Goal: Check status: Check status

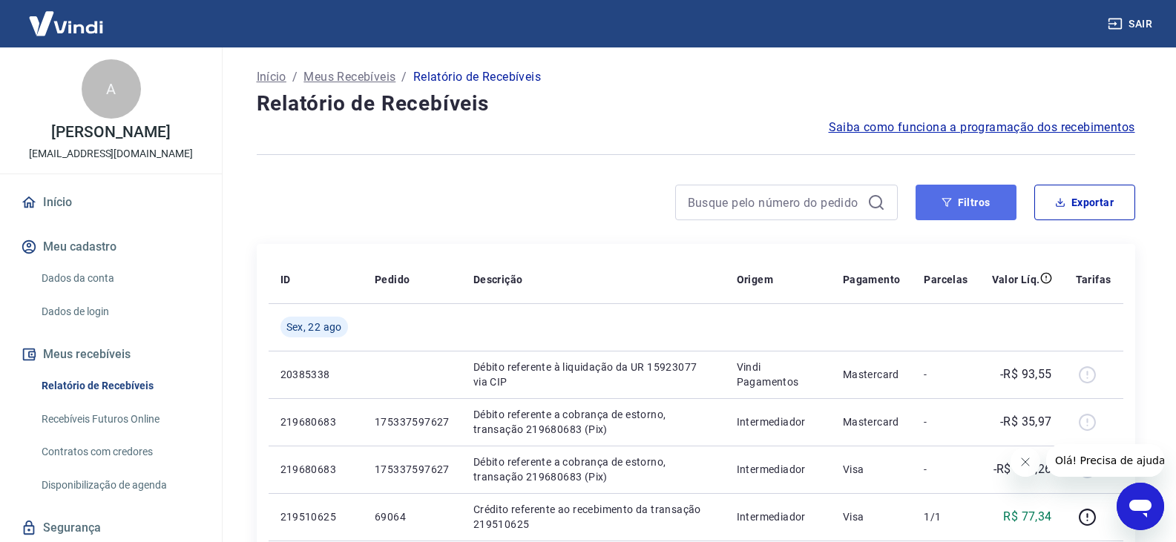
click at [946, 190] on button "Filtros" at bounding box center [966, 203] width 101 height 36
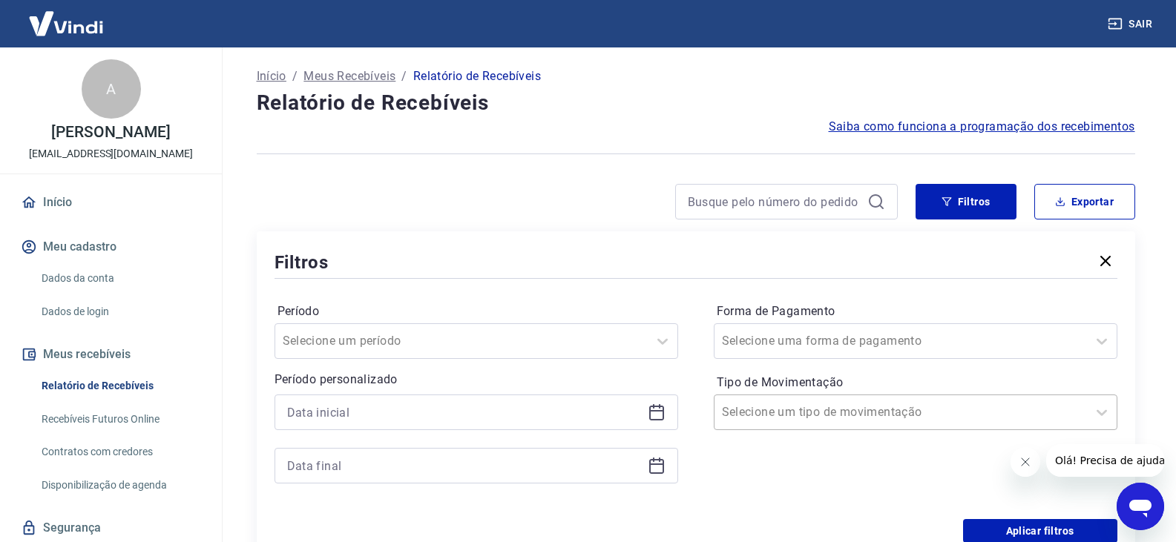
click at [847, 402] on div "Selecione um tipo de movimentação" at bounding box center [916, 413] width 404 height 36
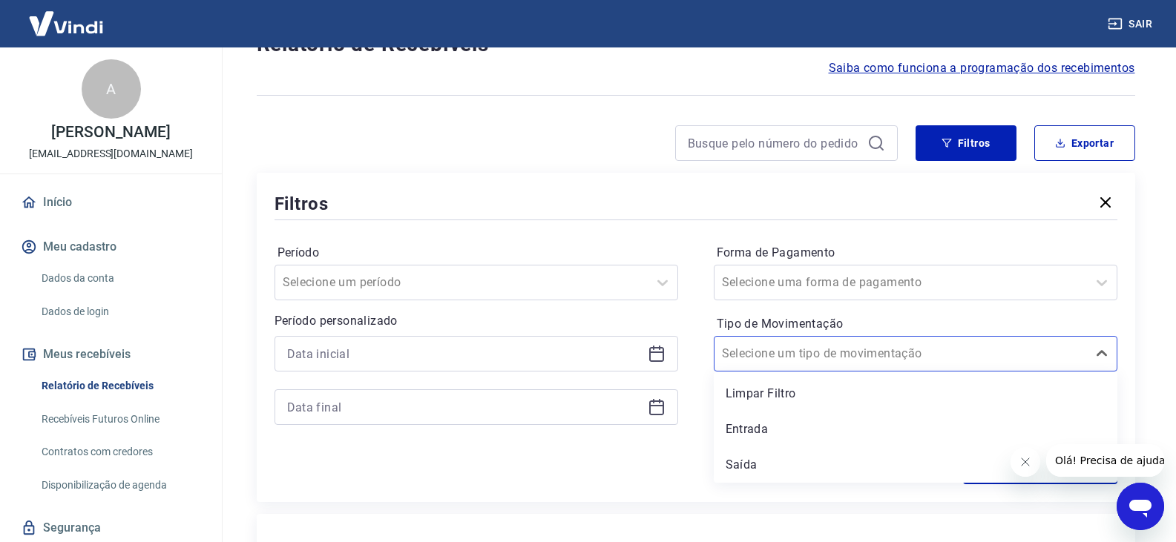
scroll to position [150, 0]
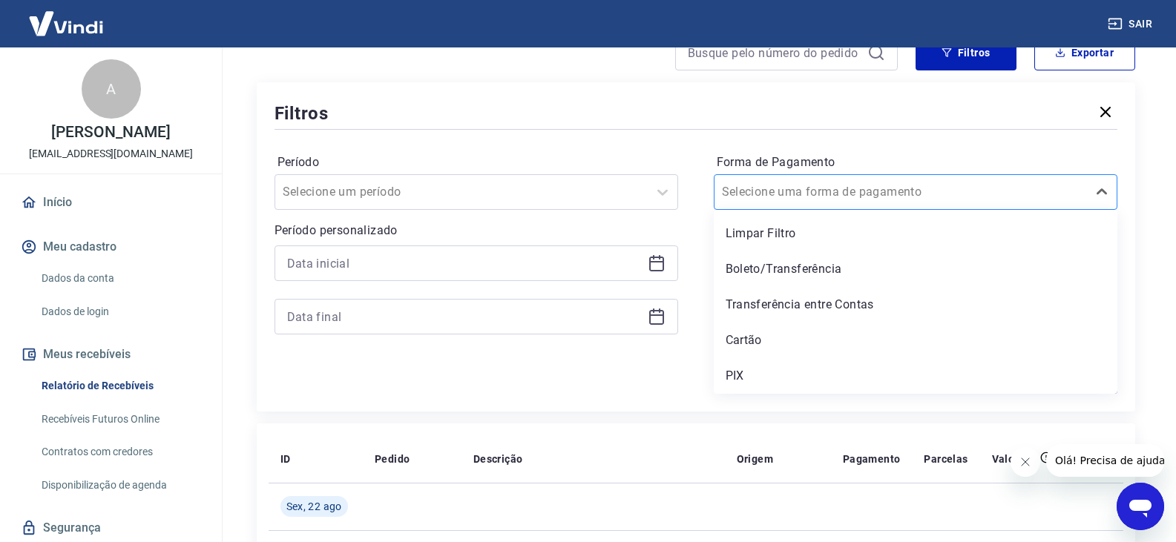
click at [775, 206] on div "Selecione uma forma de pagamento" at bounding box center [916, 192] width 404 height 36
click at [779, 344] on div "Cartão" at bounding box center [916, 341] width 404 height 30
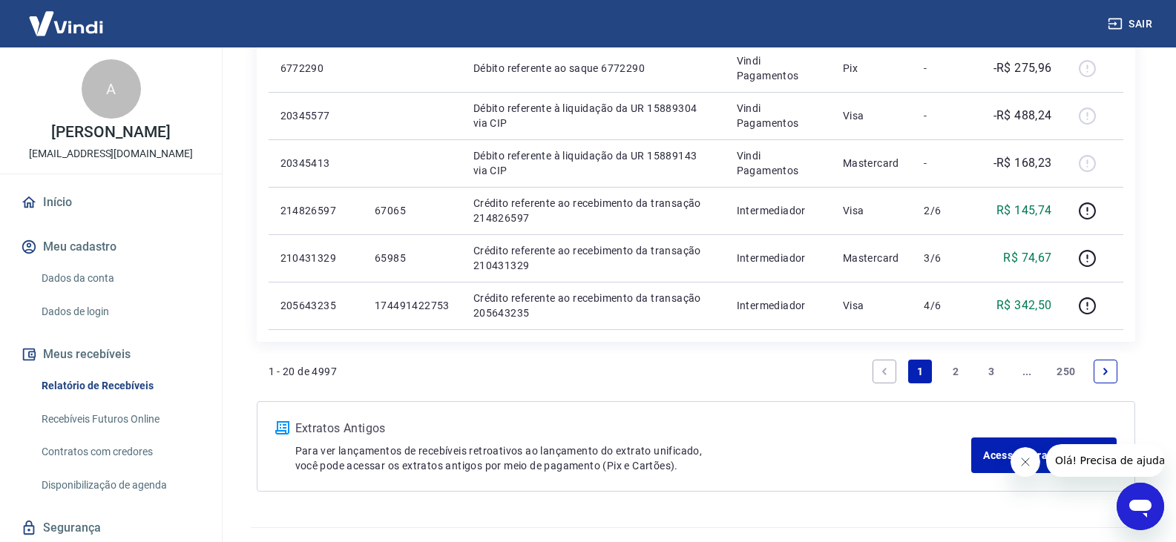
scroll to position [1412, 0]
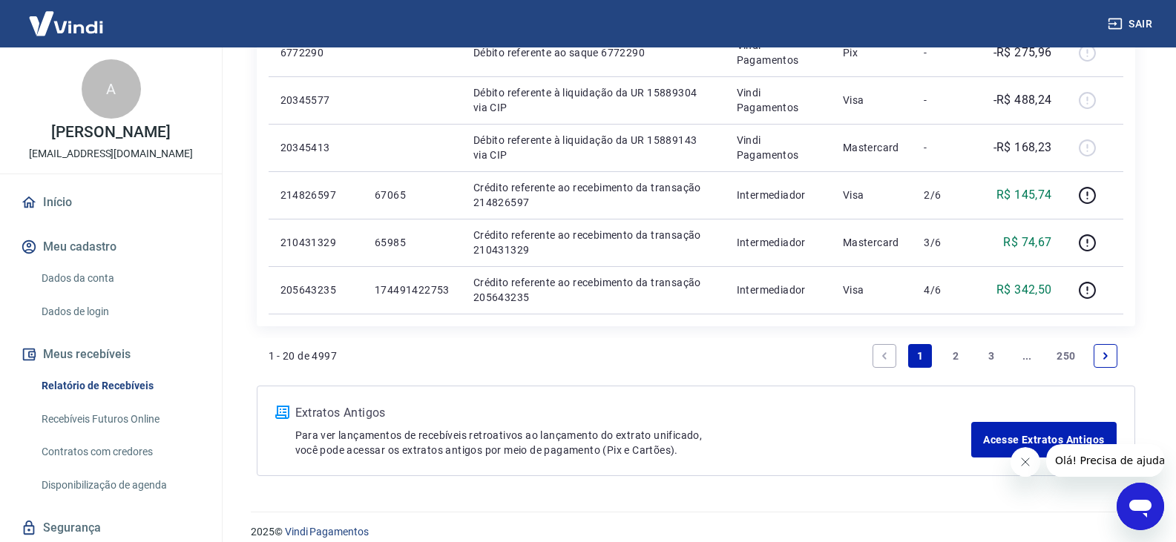
click at [945, 360] on link "2" at bounding box center [956, 356] width 24 height 24
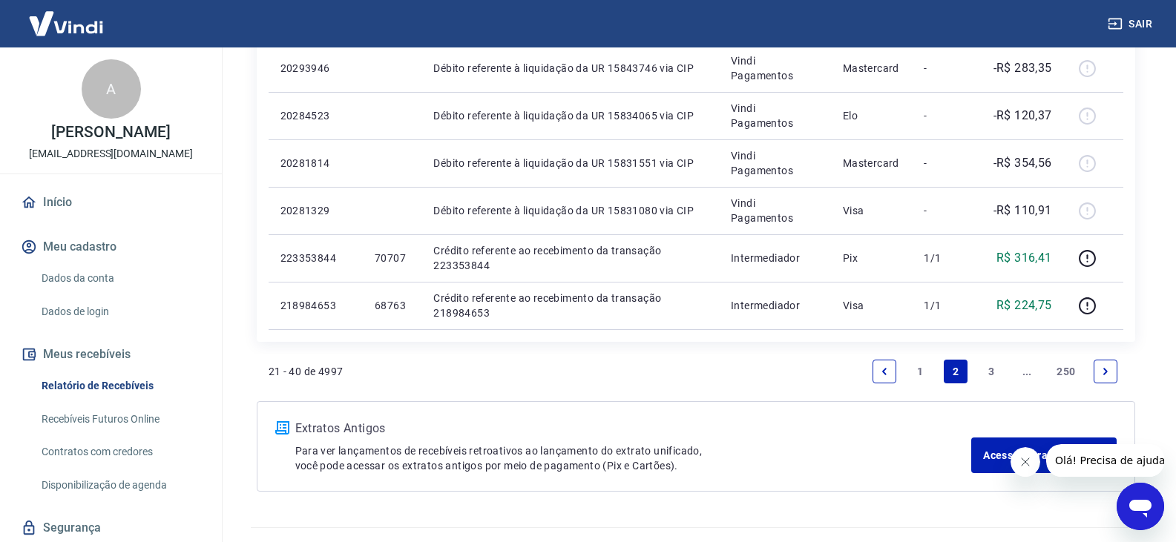
scroll to position [1412, 0]
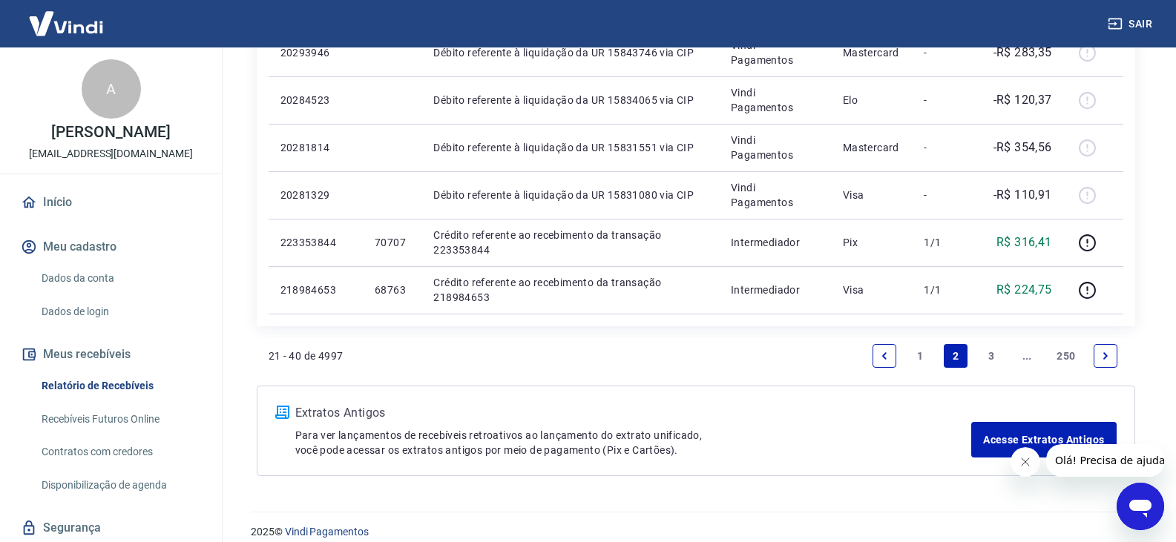
click at [914, 360] on link "1" at bounding box center [920, 356] width 24 height 24
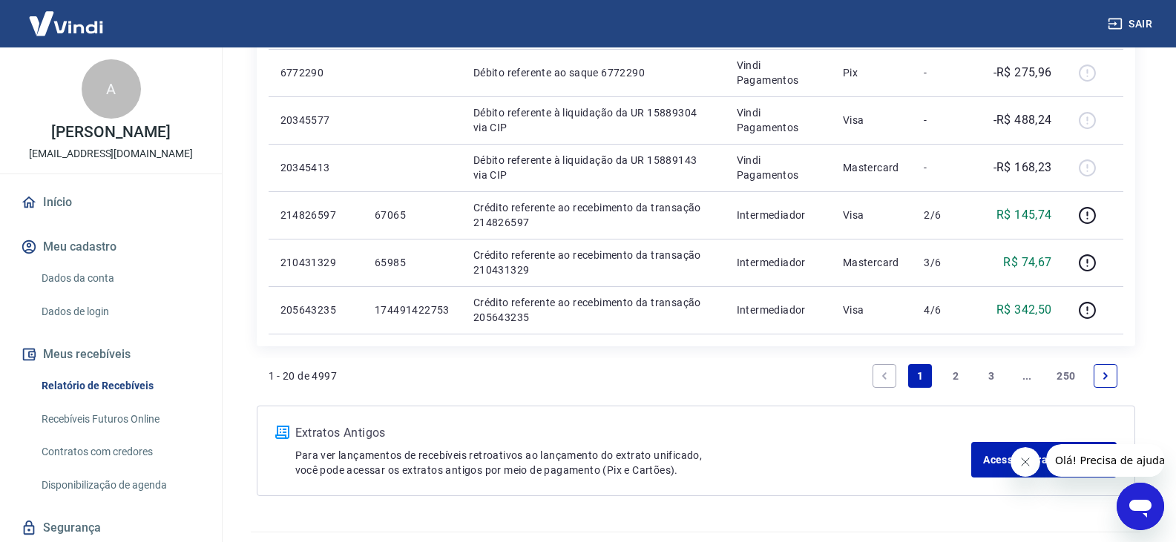
scroll to position [1412, 0]
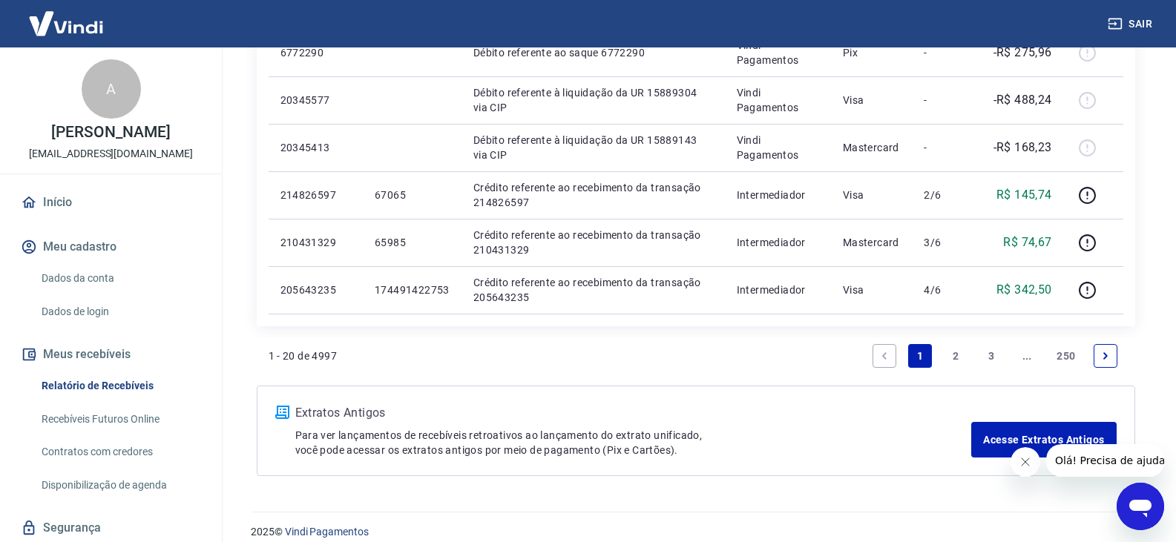
click at [954, 358] on link "2" at bounding box center [956, 356] width 24 height 24
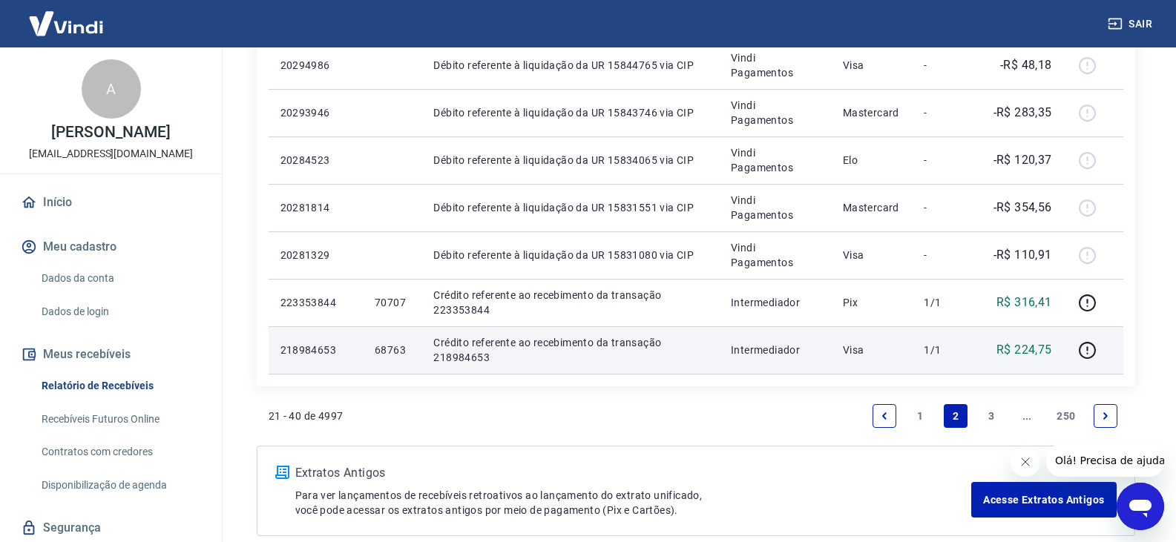
scroll to position [1353, 0]
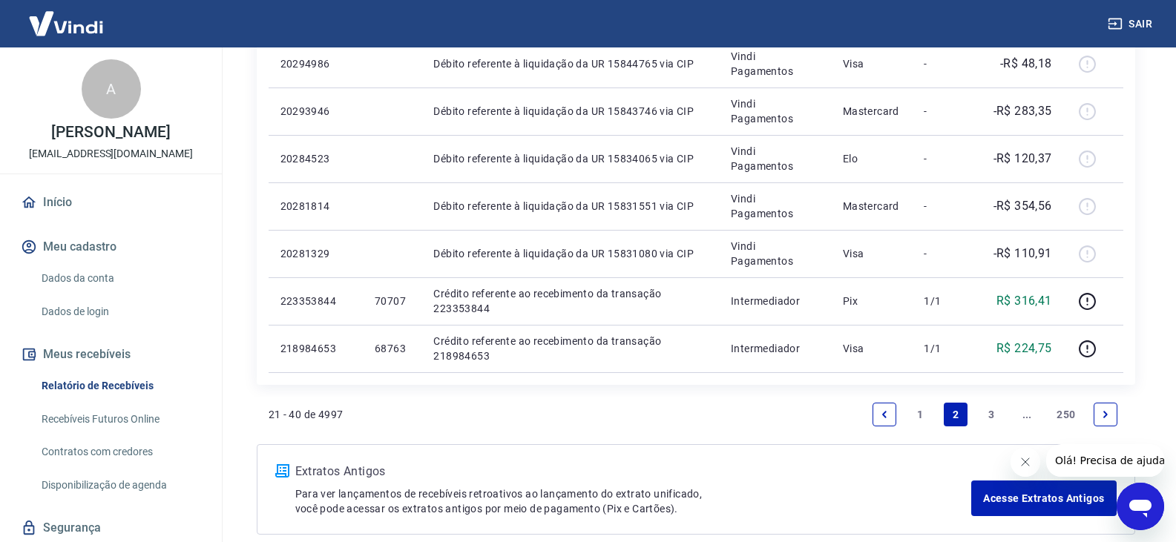
click at [987, 418] on link "3" at bounding box center [992, 415] width 24 height 24
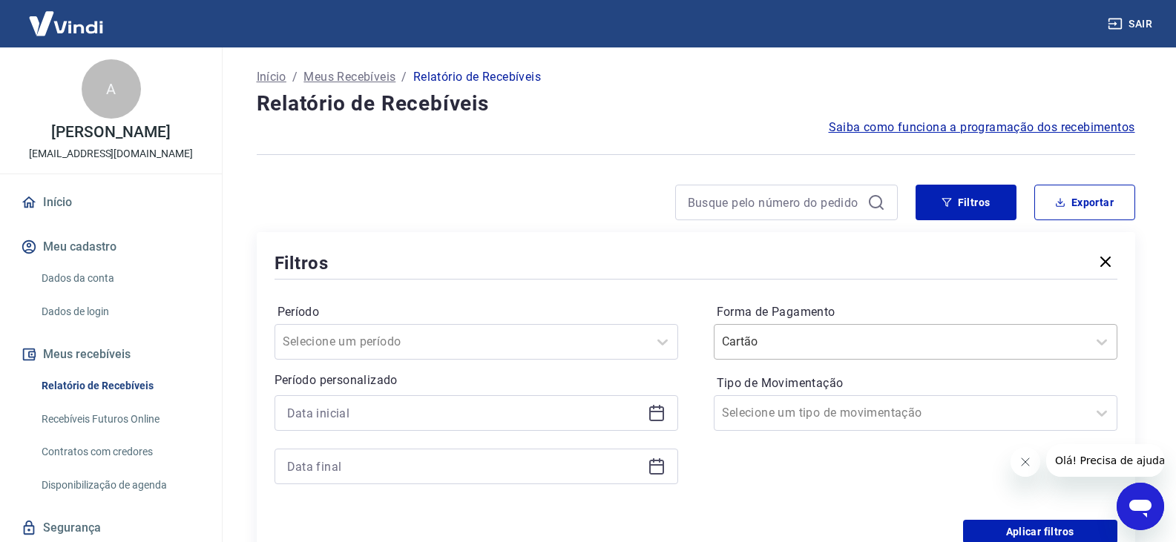
click at [856, 337] on input "Forma de Pagamento" at bounding box center [797, 342] width 150 height 18
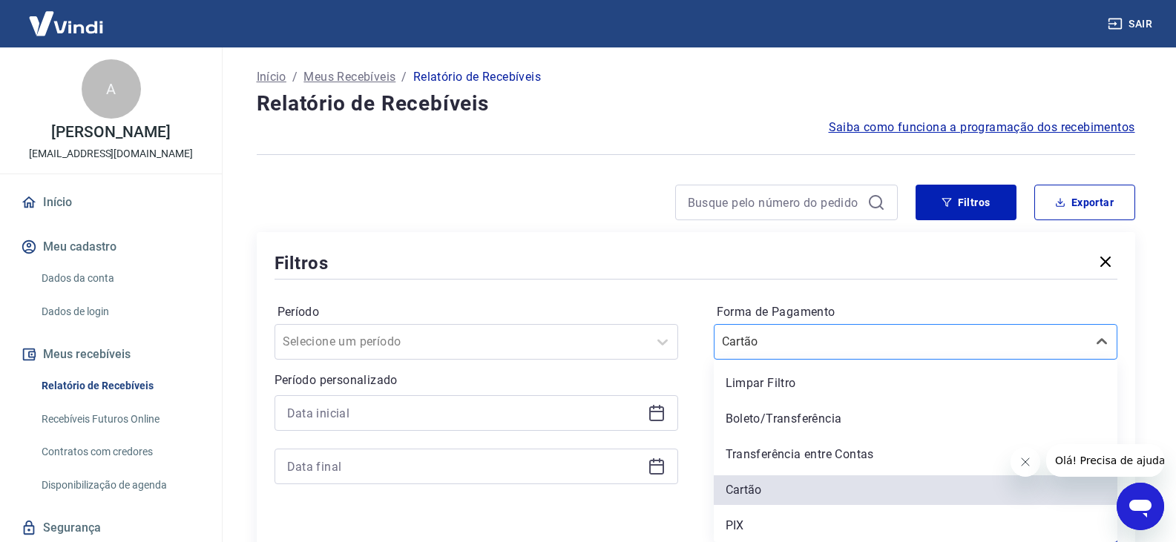
scroll to position [1, 0]
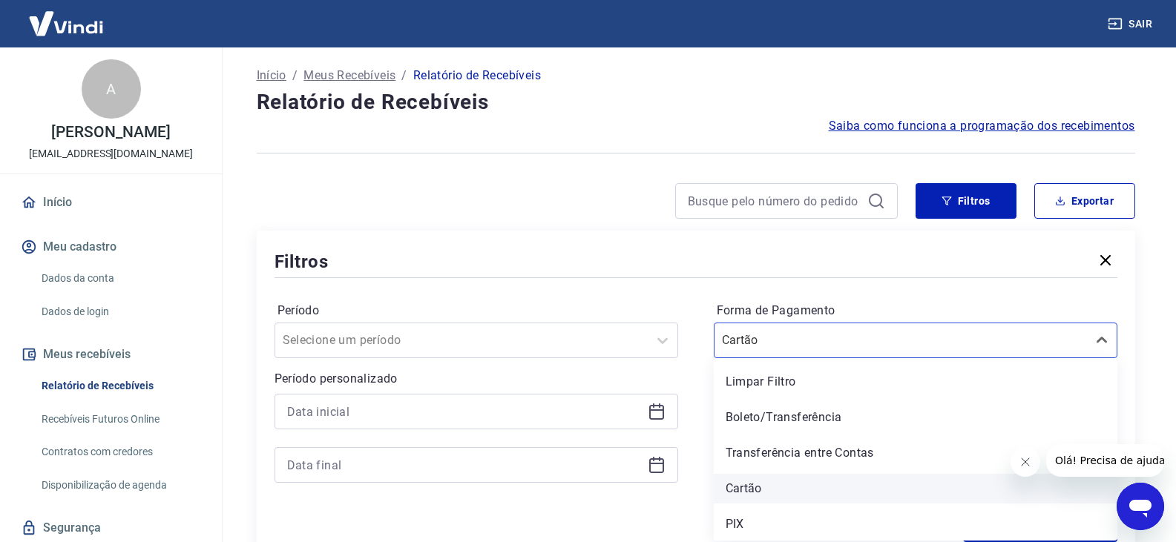
click at [785, 494] on div "Cartão" at bounding box center [916, 489] width 404 height 30
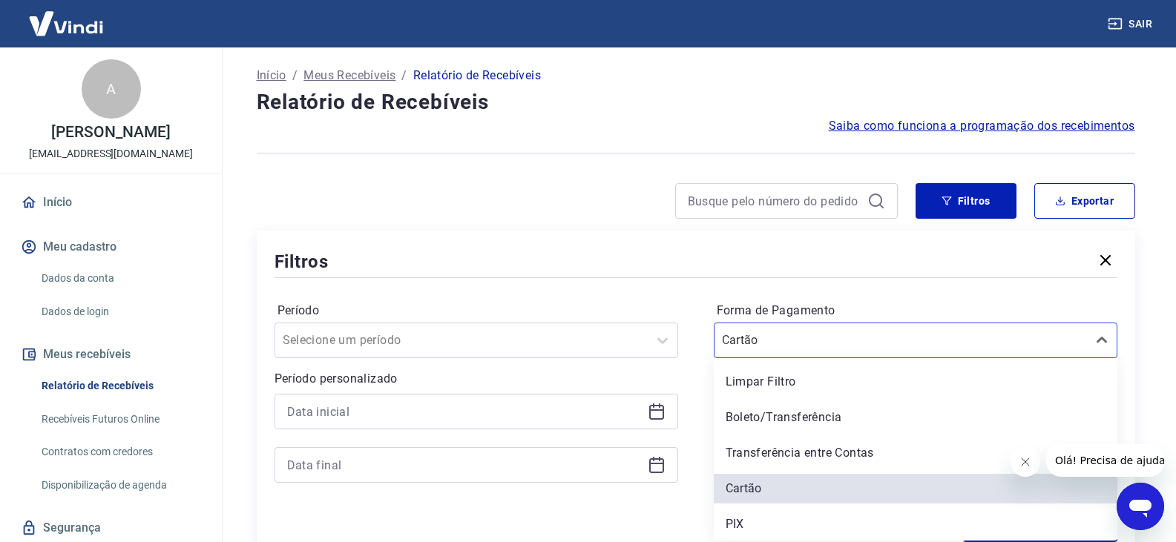
click at [920, 292] on div "Período Selecione um período Período personalizado Forma de Pagamento option Ca…" at bounding box center [696, 399] width 843 height 237
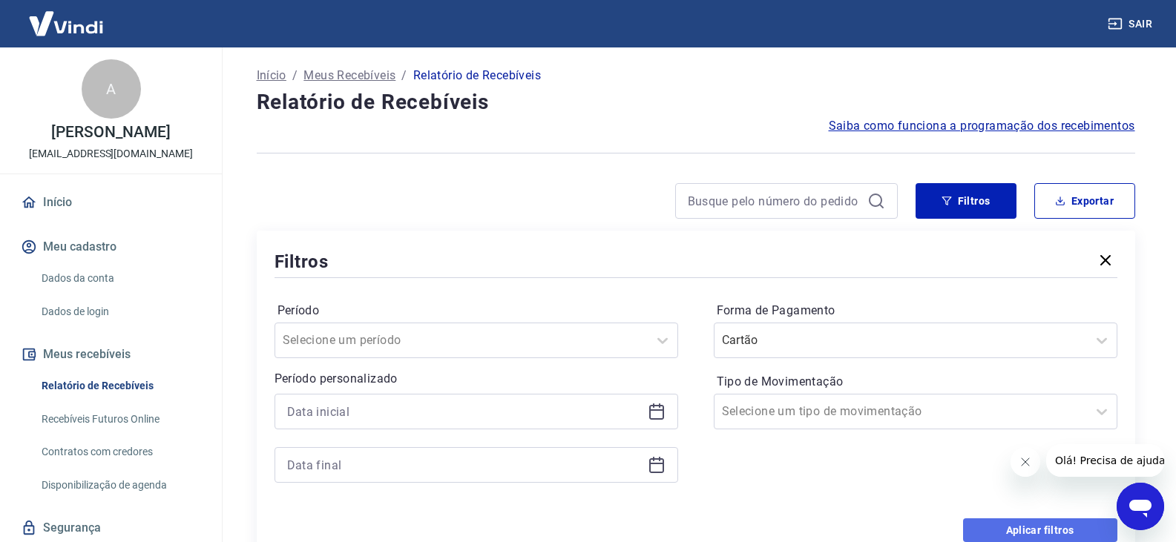
click at [1017, 531] on button "Aplicar filtros" at bounding box center [1040, 531] width 154 height 24
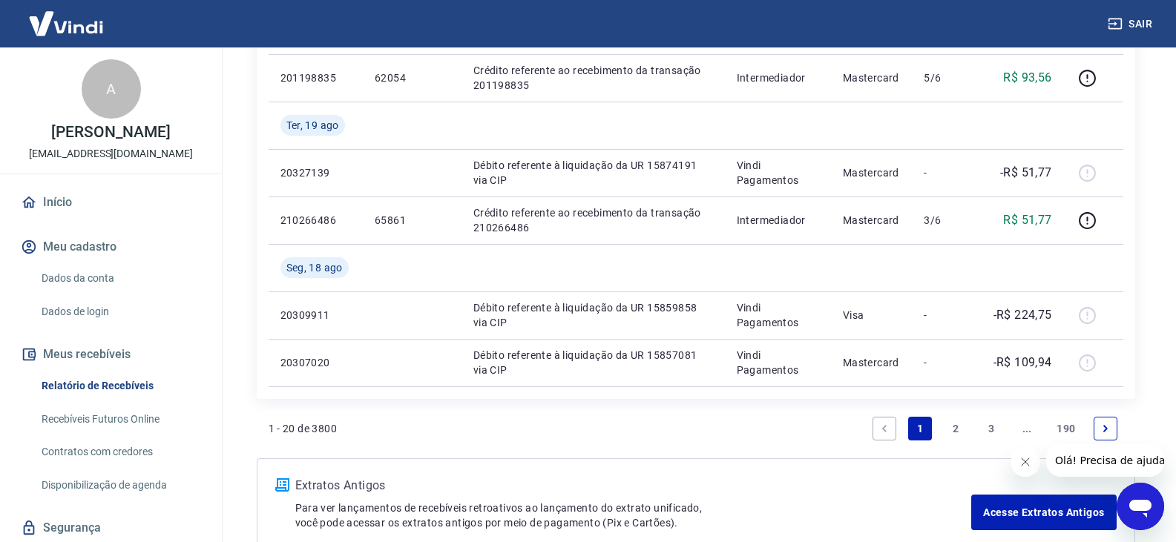
scroll to position [1113, 0]
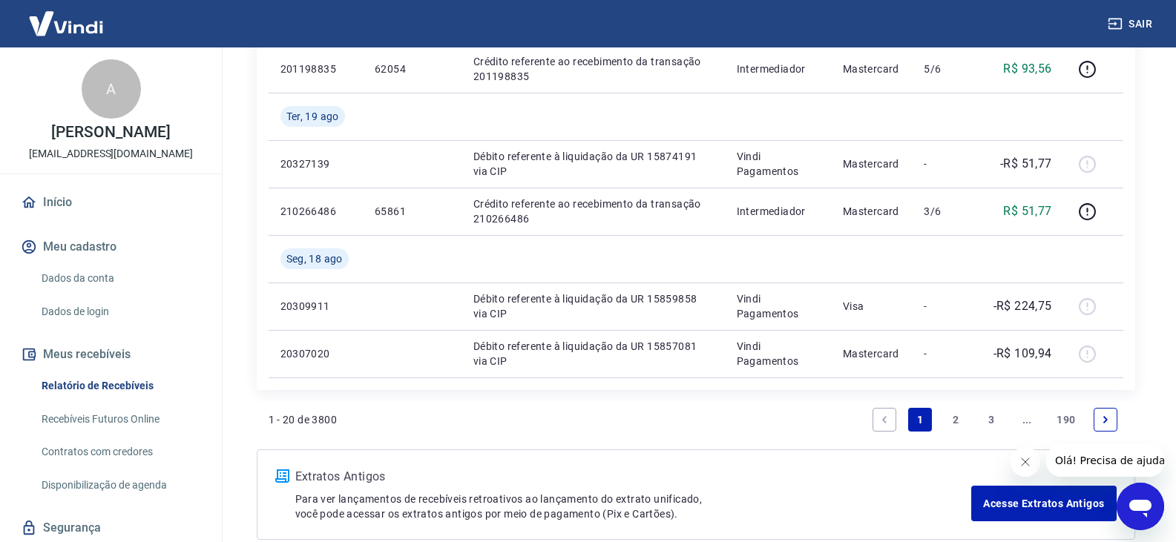
click at [958, 415] on link "2" at bounding box center [956, 420] width 24 height 24
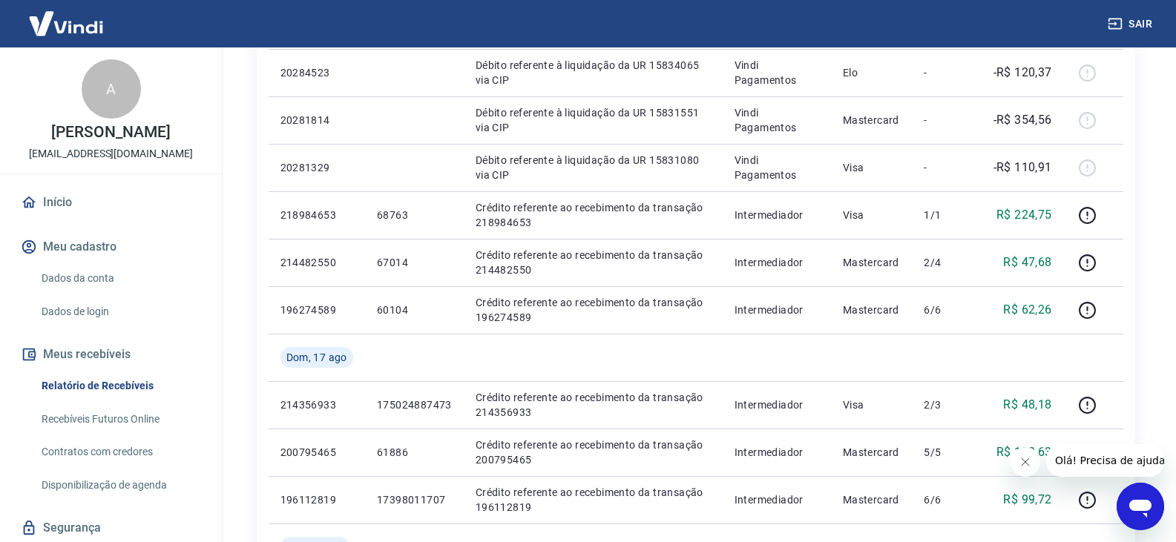
scroll to position [371, 0]
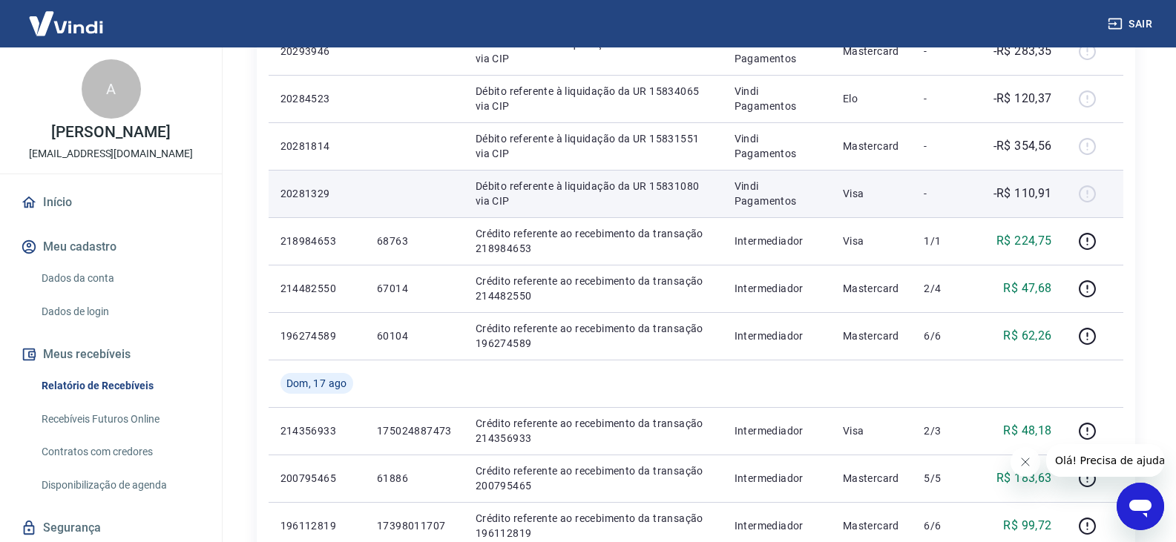
click at [955, 202] on td "-" at bounding box center [946, 193] width 68 height 47
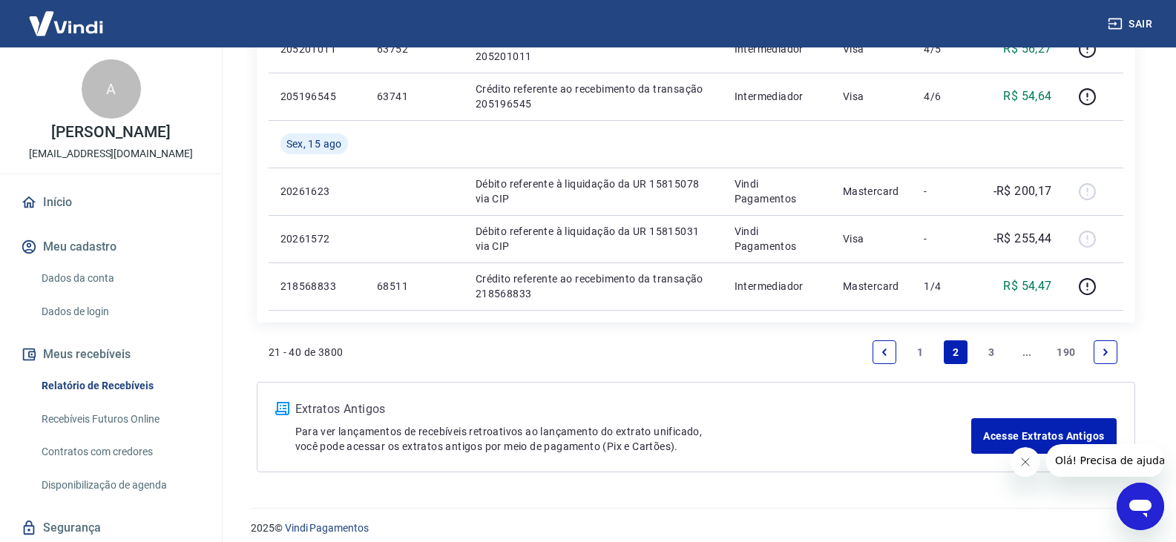
scroll to position [1145, 0]
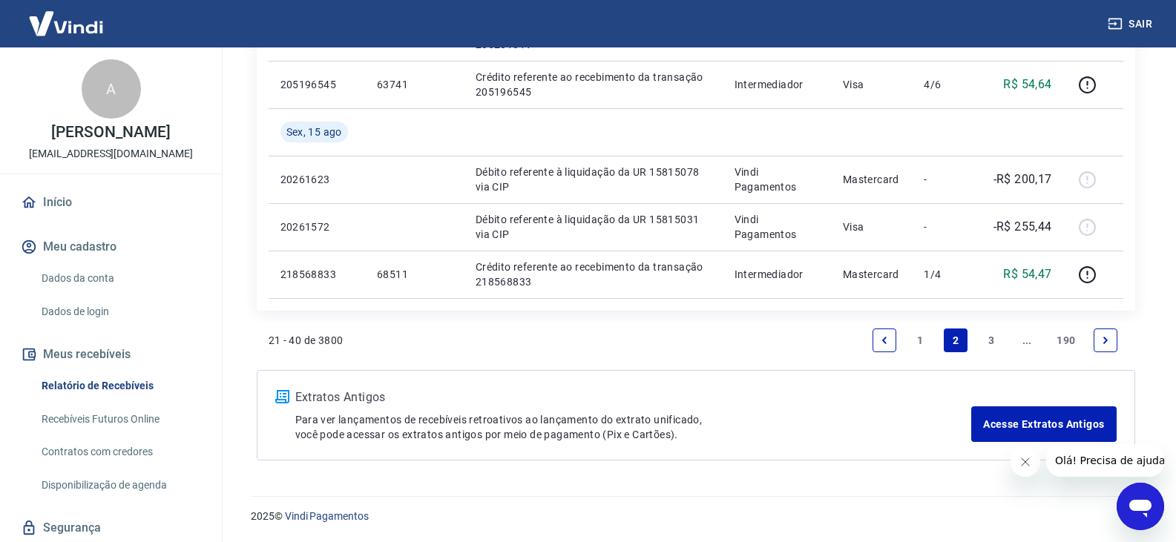
click at [994, 337] on link "3" at bounding box center [992, 341] width 24 height 24
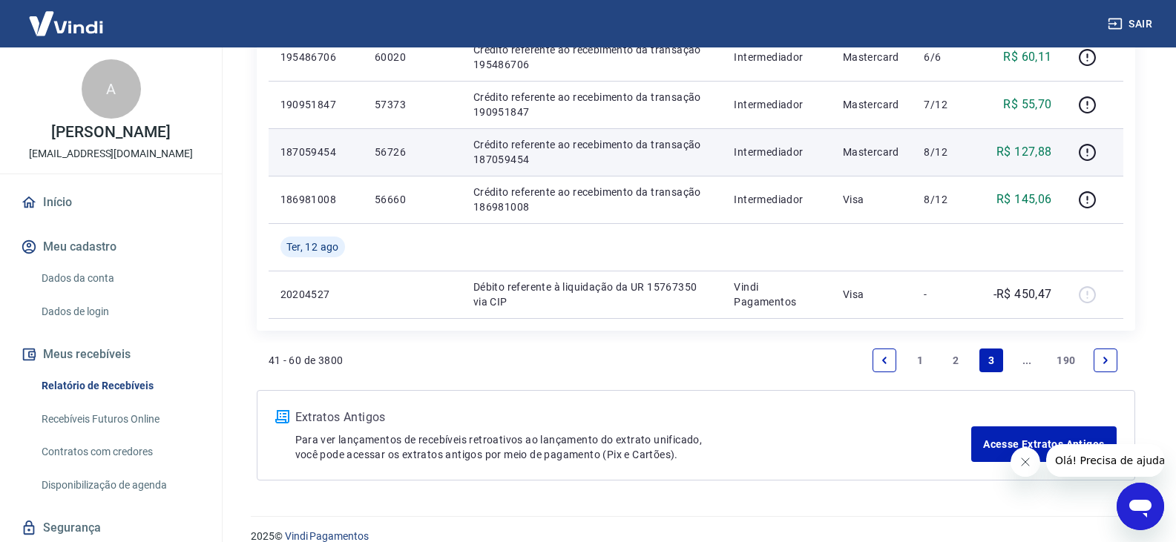
scroll to position [1145, 0]
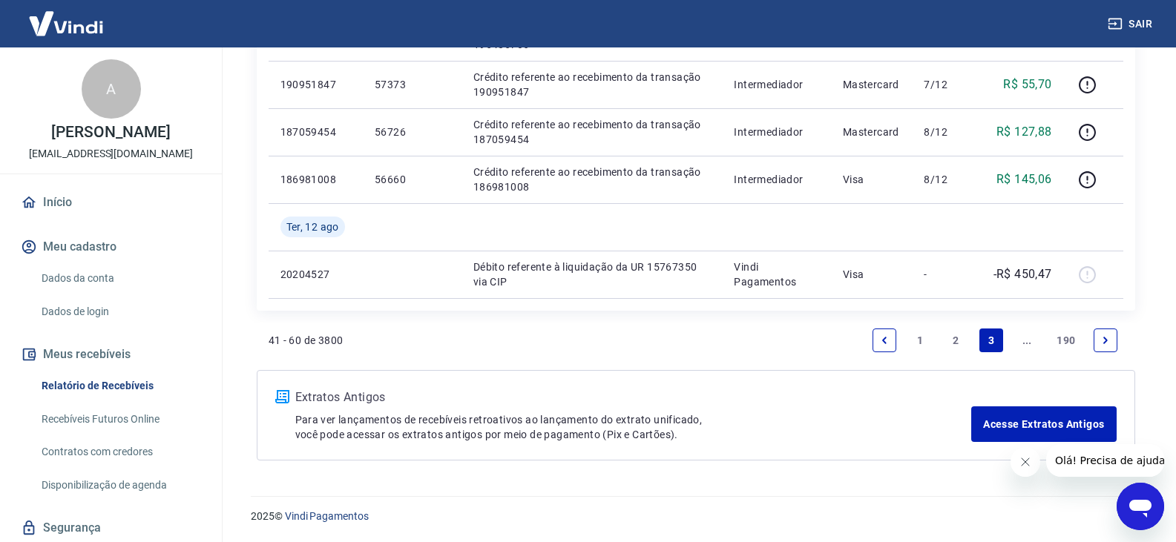
click at [954, 341] on link "2" at bounding box center [956, 341] width 24 height 24
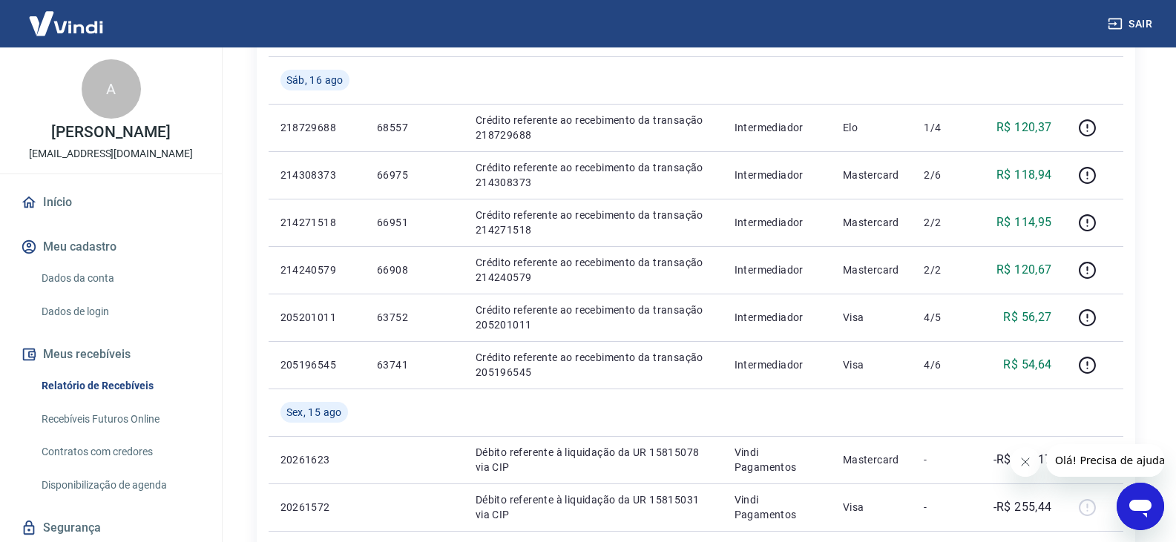
scroll to position [891, 0]
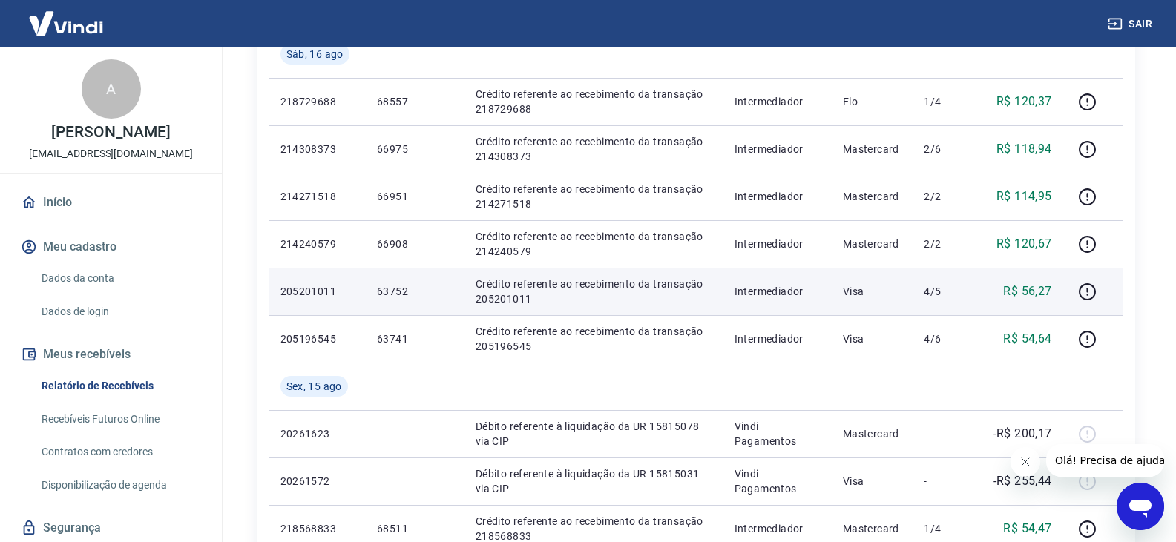
click at [399, 289] on p "63752" at bounding box center [414, 291] width 75 height 15
copy p "63752"
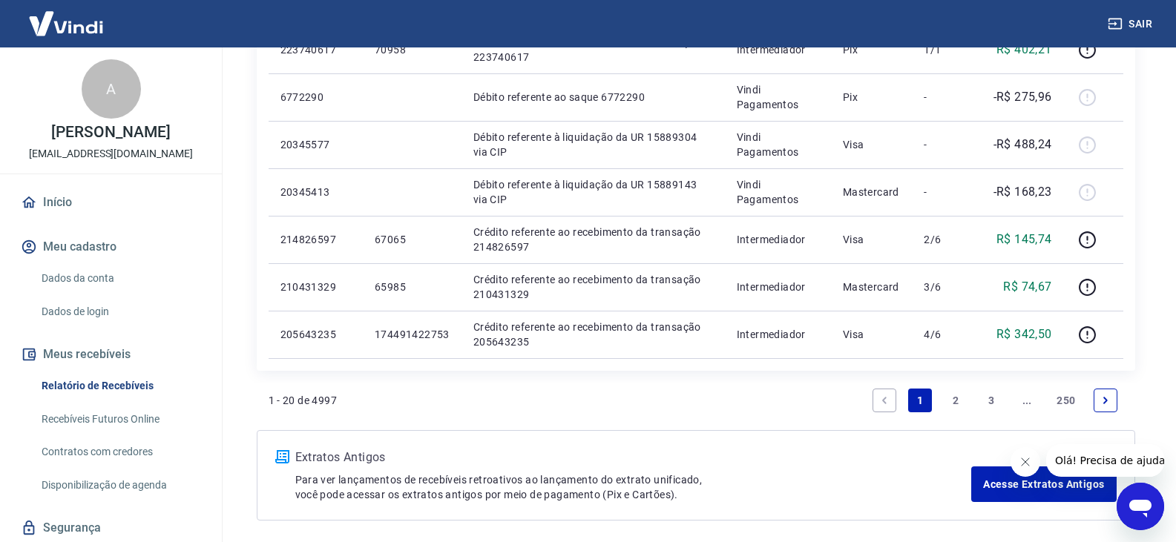
scroll to position [1039, 0]
click at [962, 396] on link "2" at bounding box center [956, 399] width 24 height 24
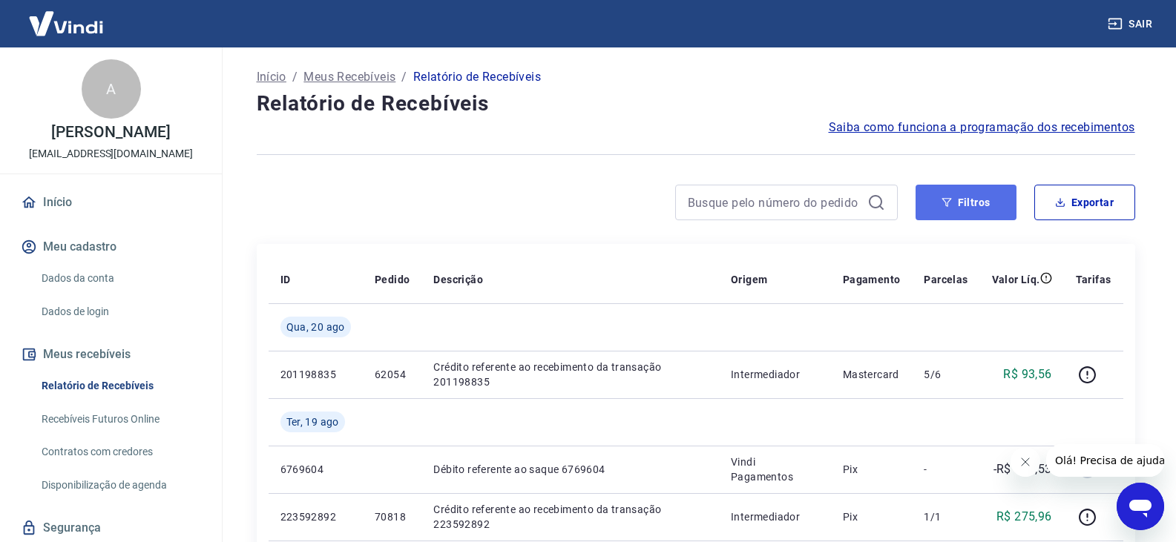
click at [950, 204] on icon "button" at bounding box center [947, 202] width 10 height 10
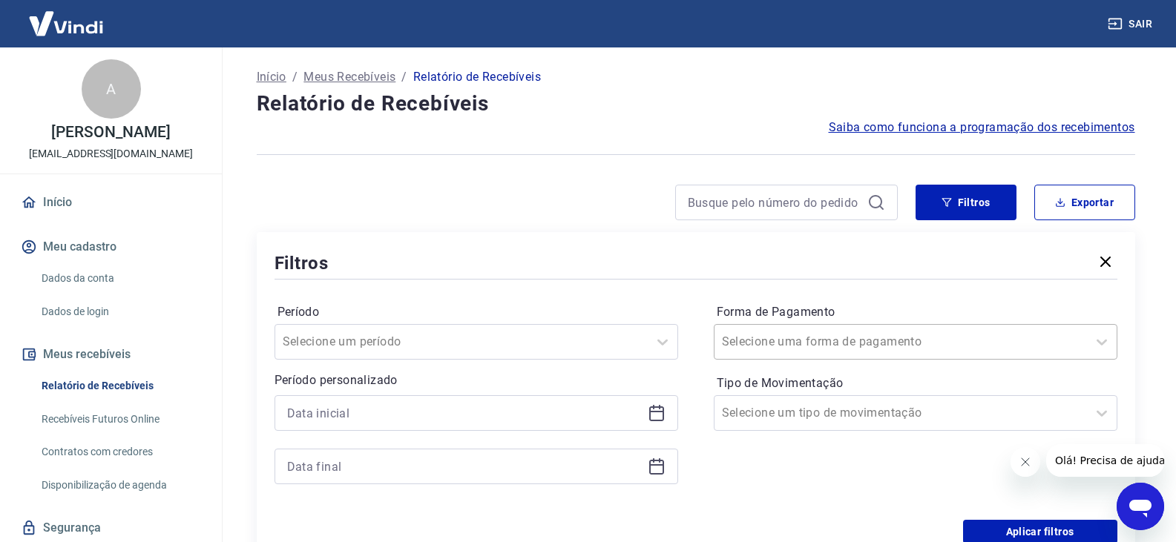
scroll to position [1, 0]
click at [902, 345] on div at bounding box center [901, 341] width 358 height 21
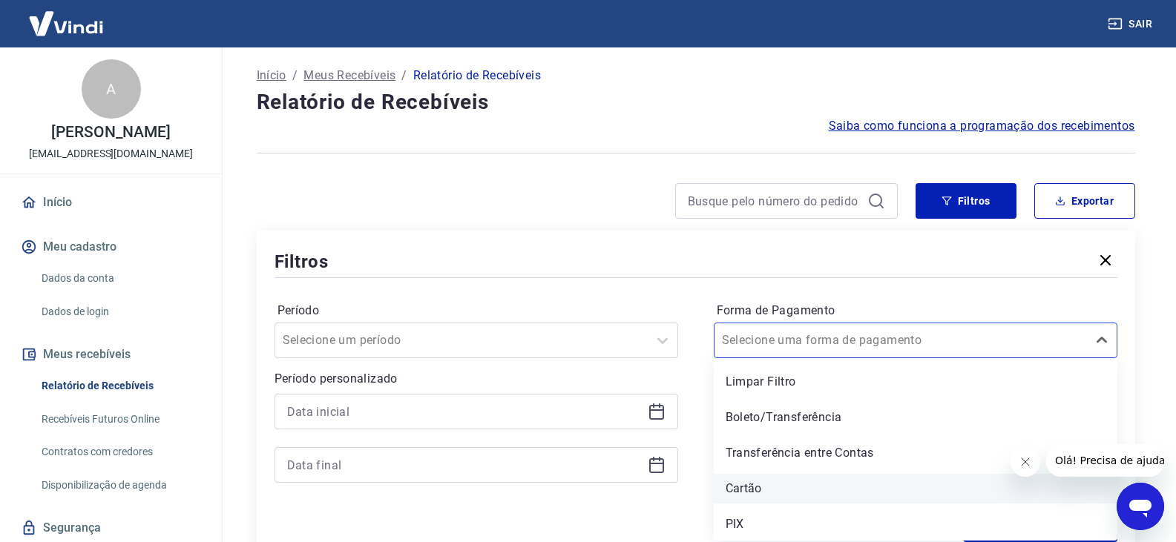
click at [778, 491] on div "Cartão" at bounding box center [916, 489] width 404 height 30
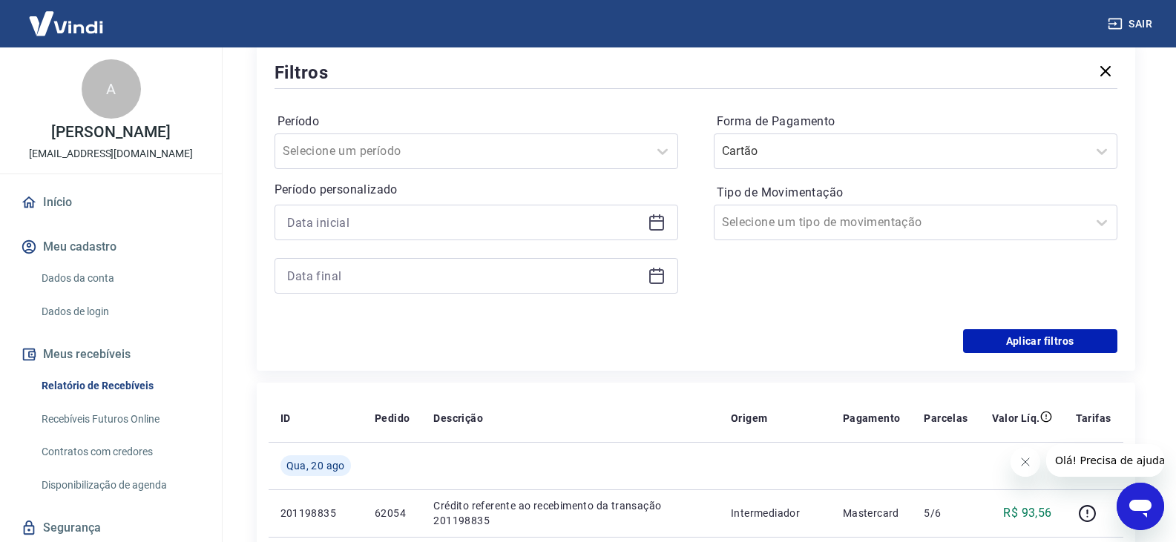
scroll to position [224, 0]
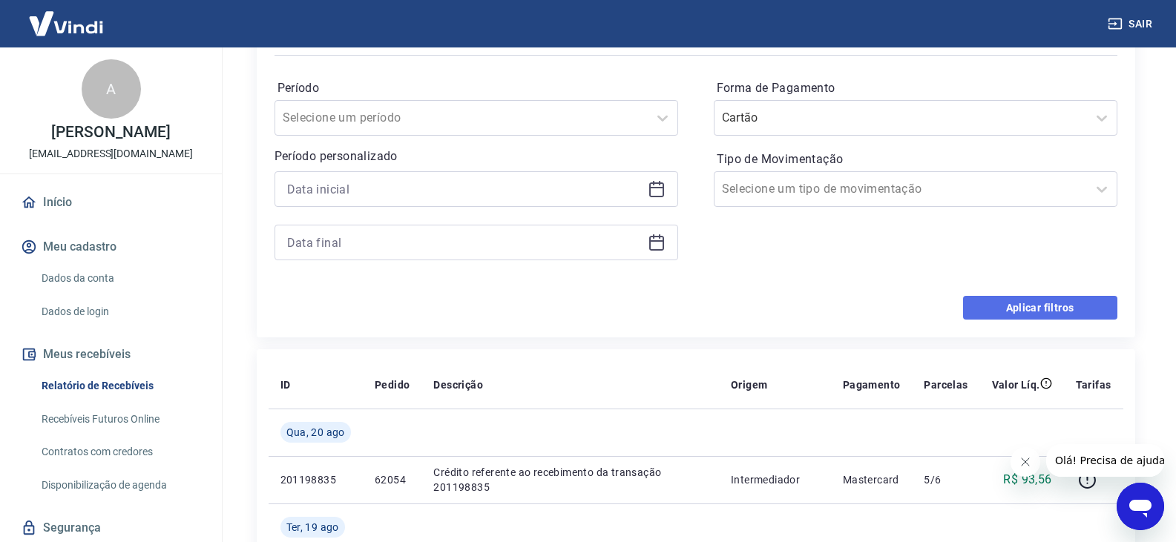
click at [1032, 306] on button "Aplicar filtros" at bounding box center [1040, 308] width 154 height 24
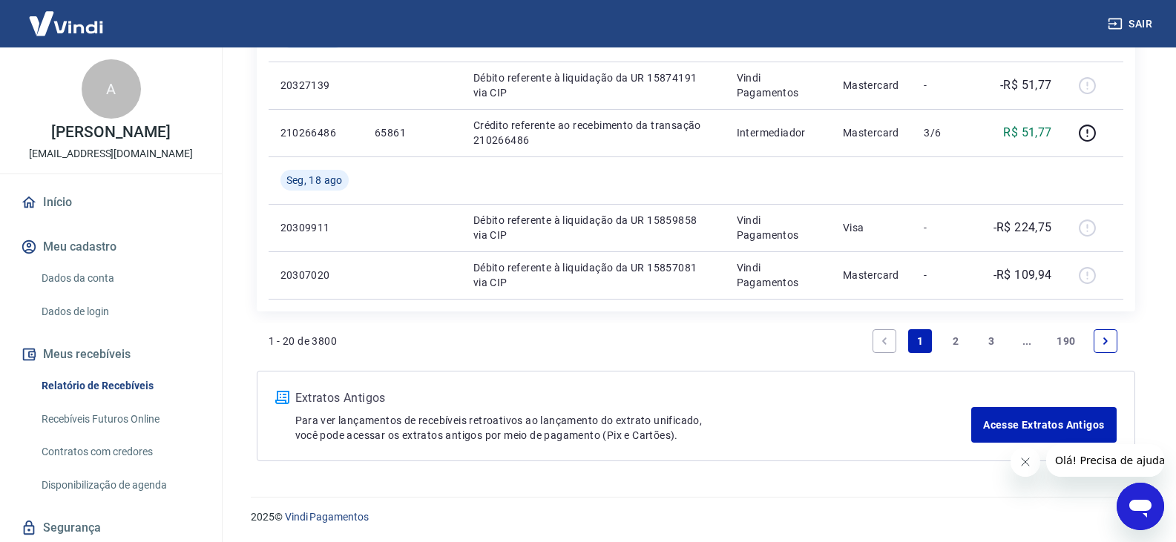
scroll to position [1193, 0]
click at [957, 343] on link "2" at bounding box center [956, 341] width 24 height 24
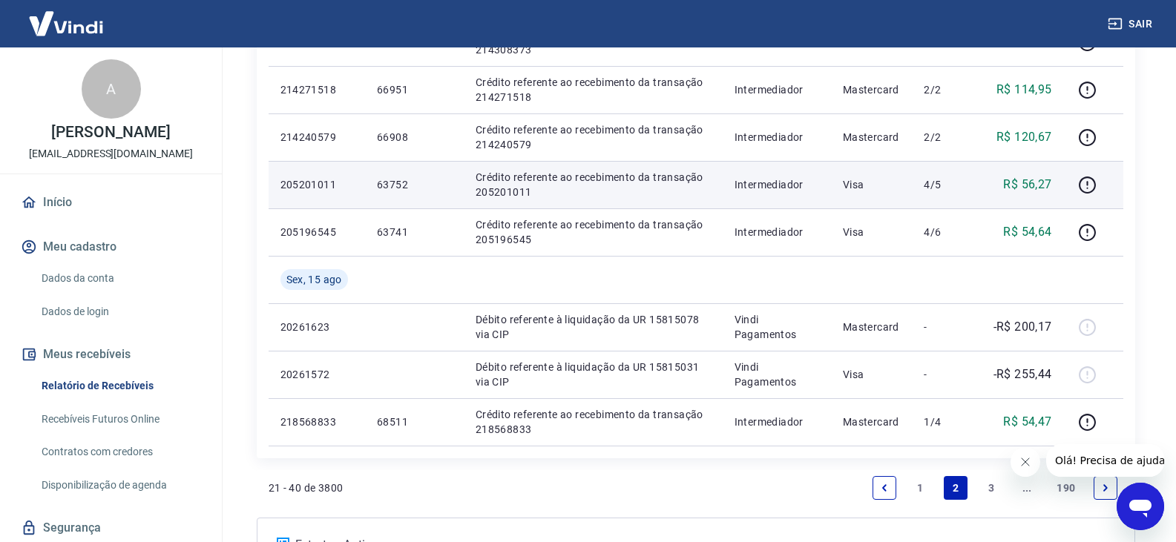
scroll to position [965, 0]
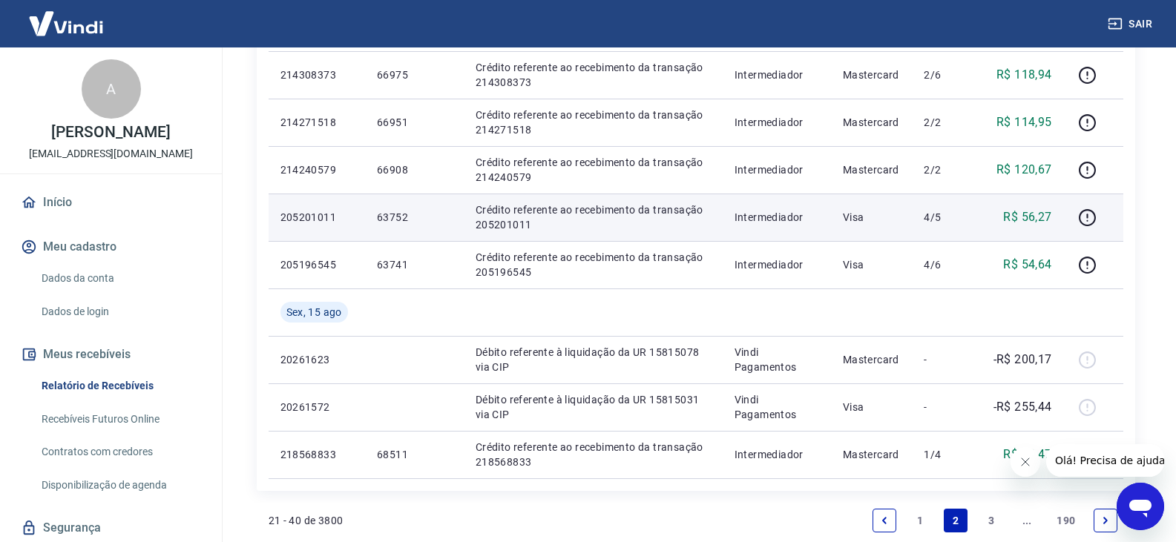
click at [319, 224] on p "205201011" at bounding box center [317, 217] width 73 height 15
copy p "205201011"
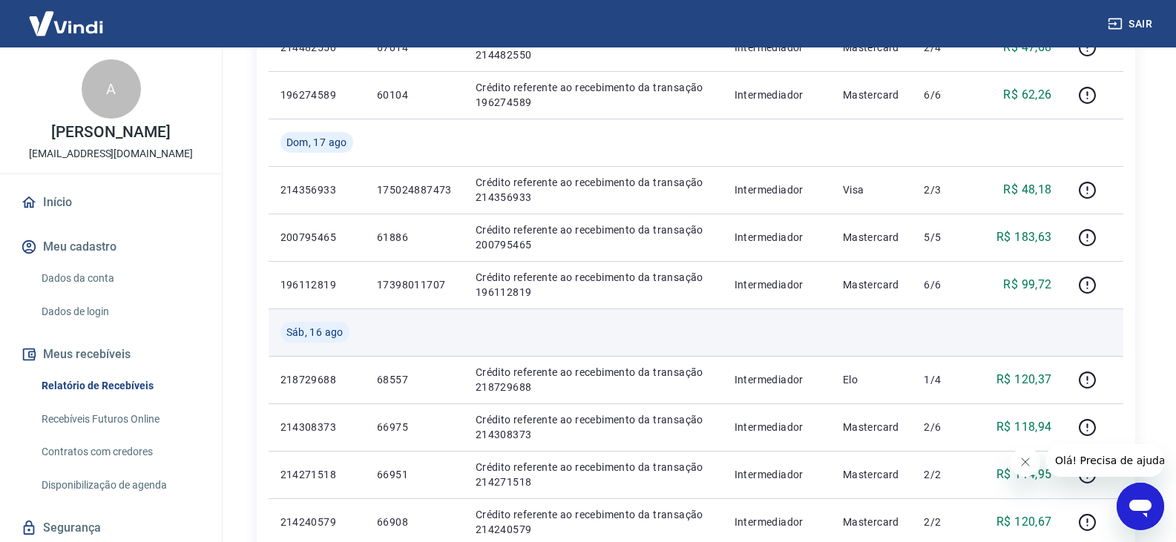
scroll to position [519, 0]
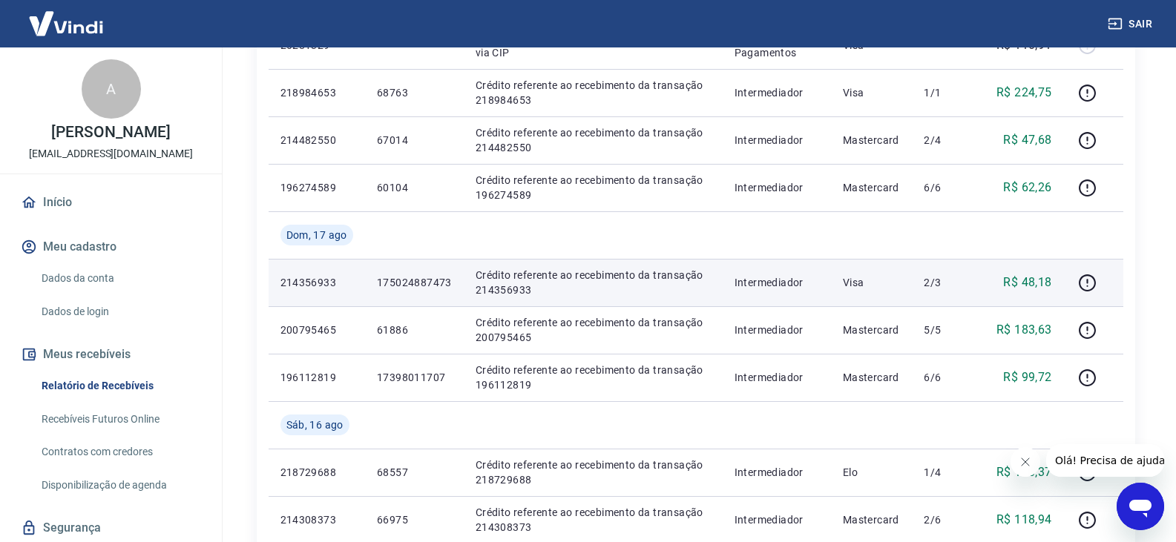
click at [313, 280] on p "214356933" at bounding box center [317, 282] width 73 height 15
click at [314, 280] on p "214356933" at bounding box center [317, 282] width 73 height 15
copy p "214356933"
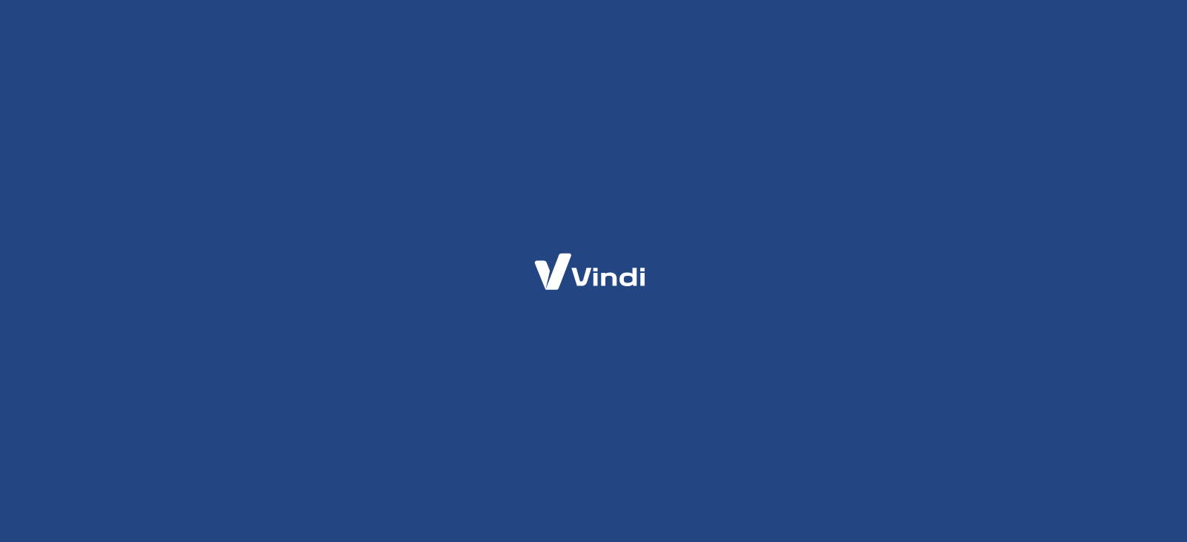
click at [919, 203] on div at bounding box center [593, 271] width 1187 height 542
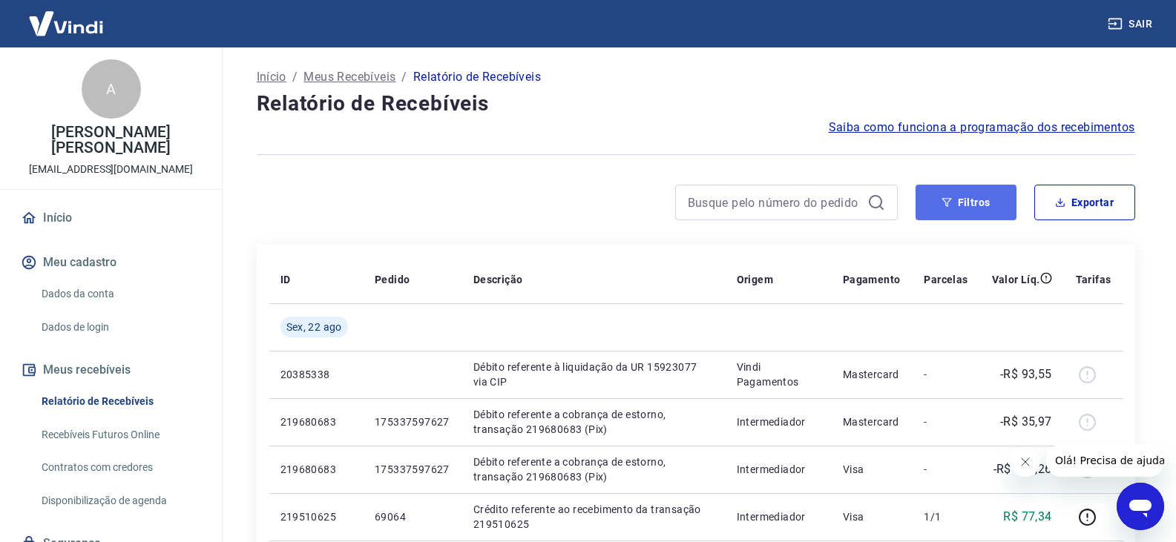
click at [969, 200] on button "Filtros" at bounding box center [966, 203] width 101 height 36
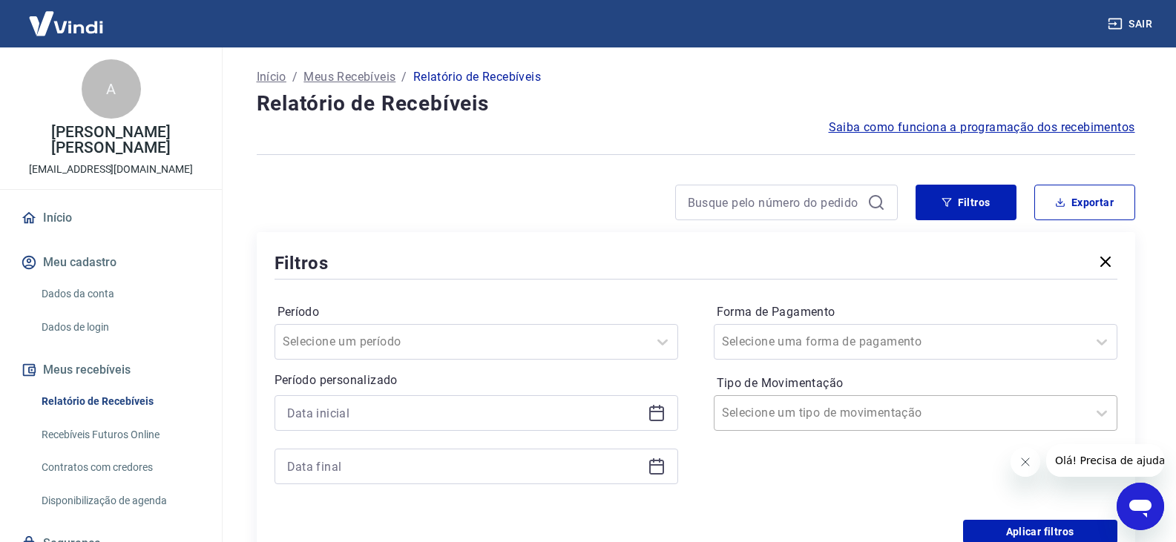
scroll to position [1, 0]
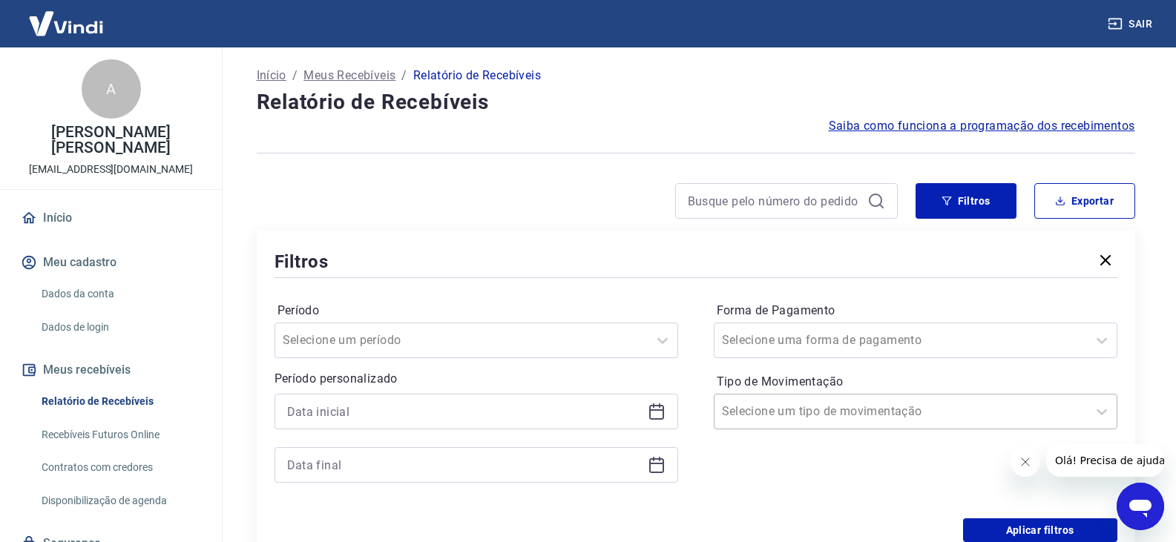
click at [928, 417] on div at bounding box center [901, 411] width 358 height 21
click at [865, 340] on div at bounding box center [901, 340] width 358 height 21
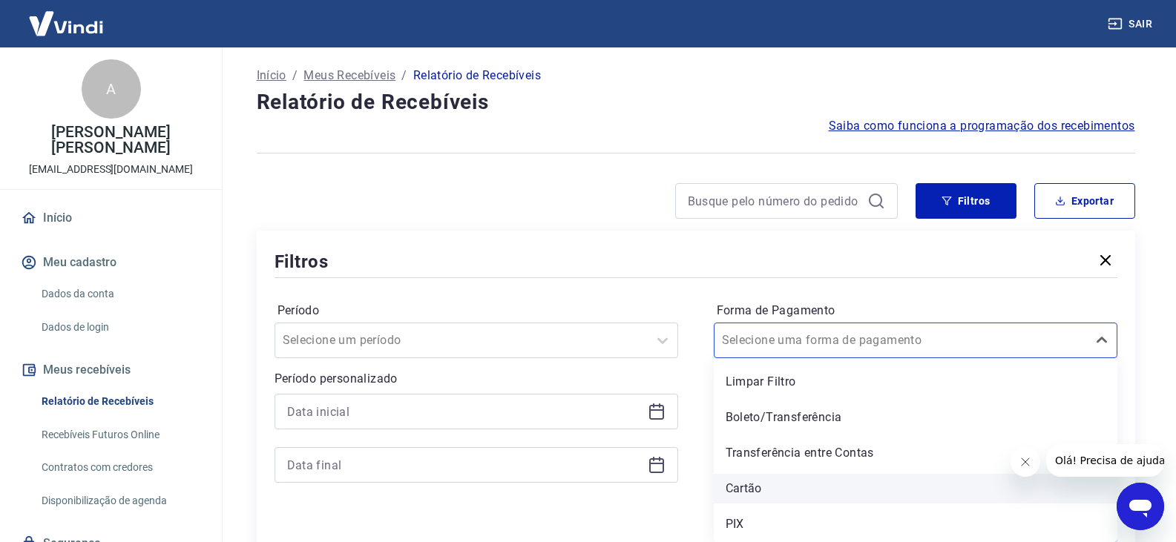
click at [777, 489] on div "Cartão" at bounding box center [916, 489] width 404 height 30
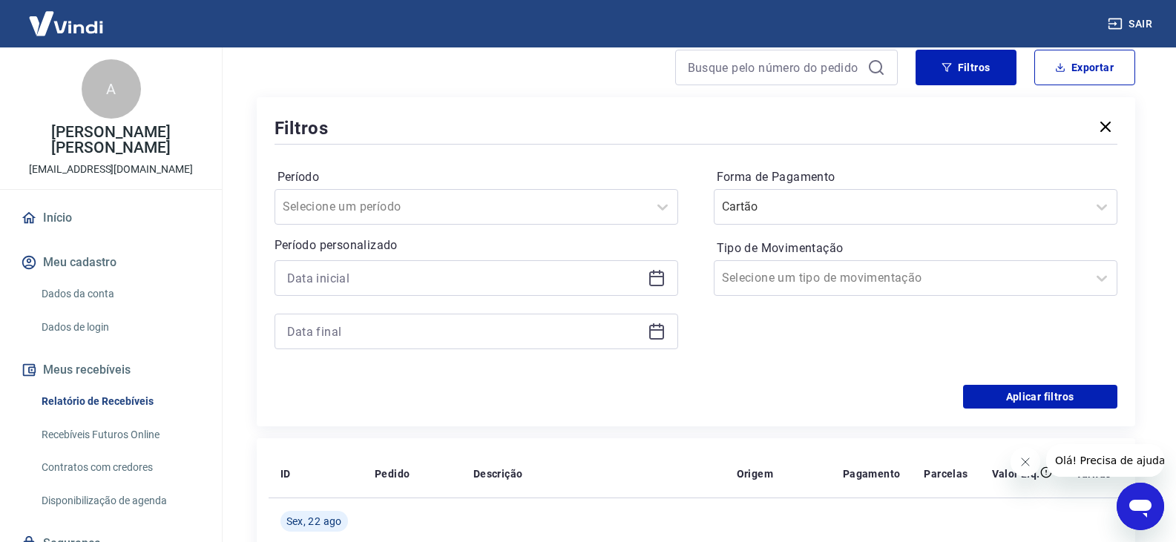
scroll to position [150, 0]
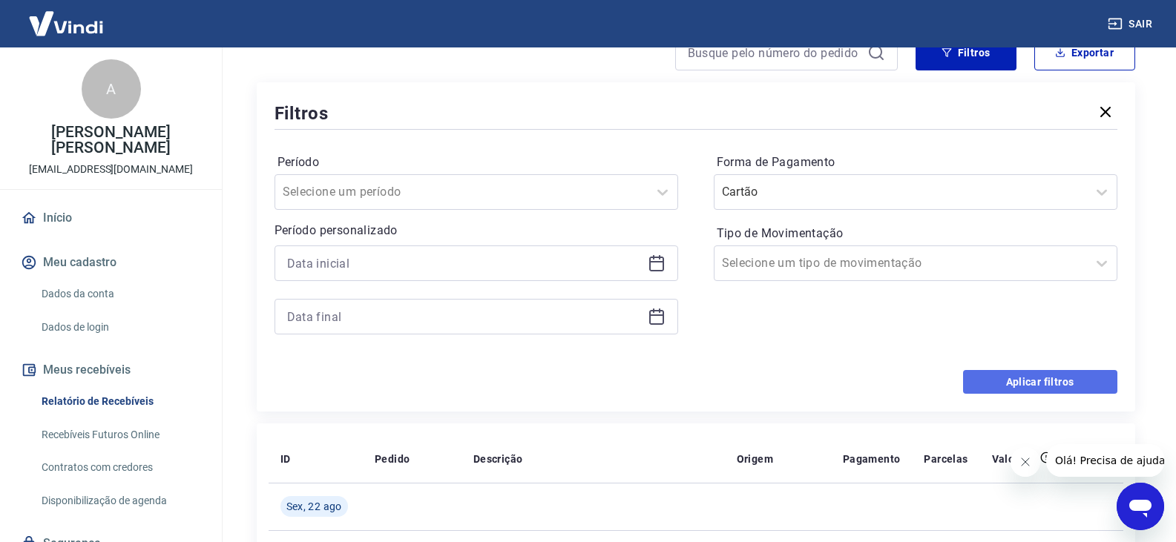
click at [1035, 381] on button "Aplicar filtros" at bounding box center [1040, 382] width 154 height 24
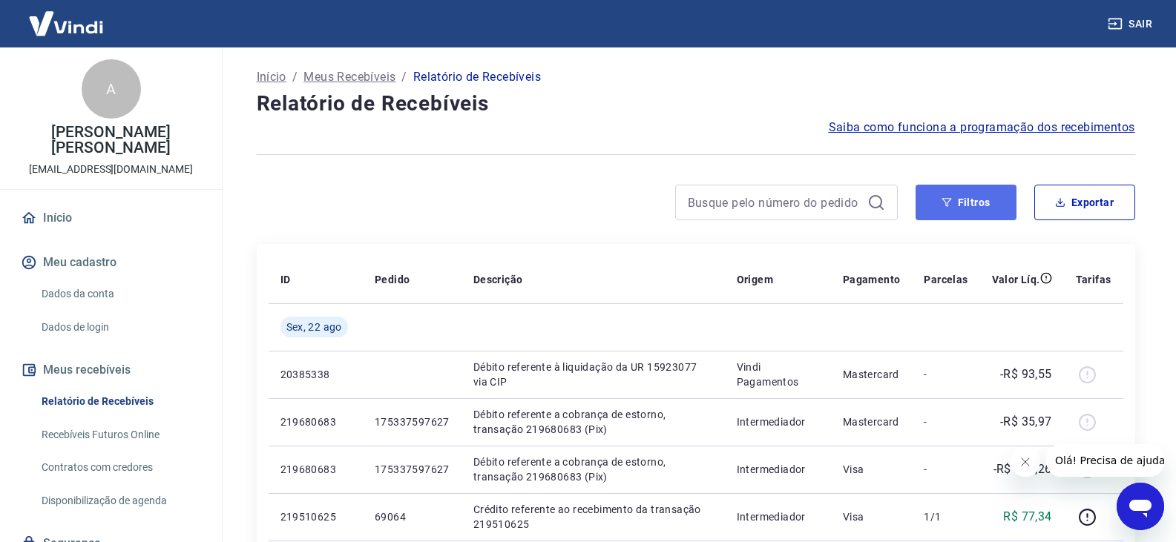
click at [990, 197] on button "Filtros" at bounding box center [966, 203] width 101 height 36
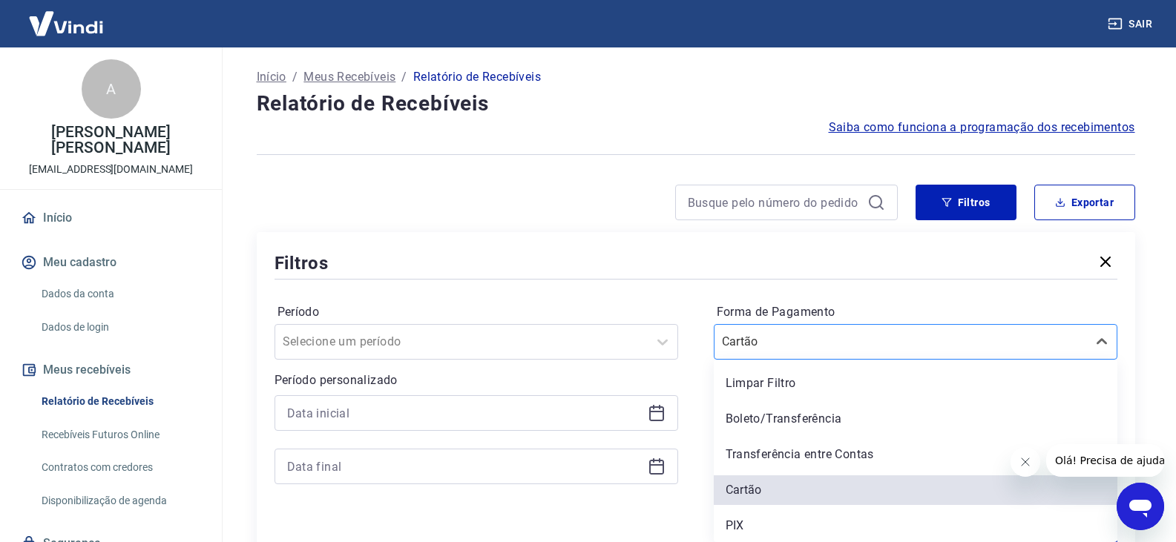
click at [997, 353] on div "Cartão" at bounding box center [901, 342] width 373 height 27
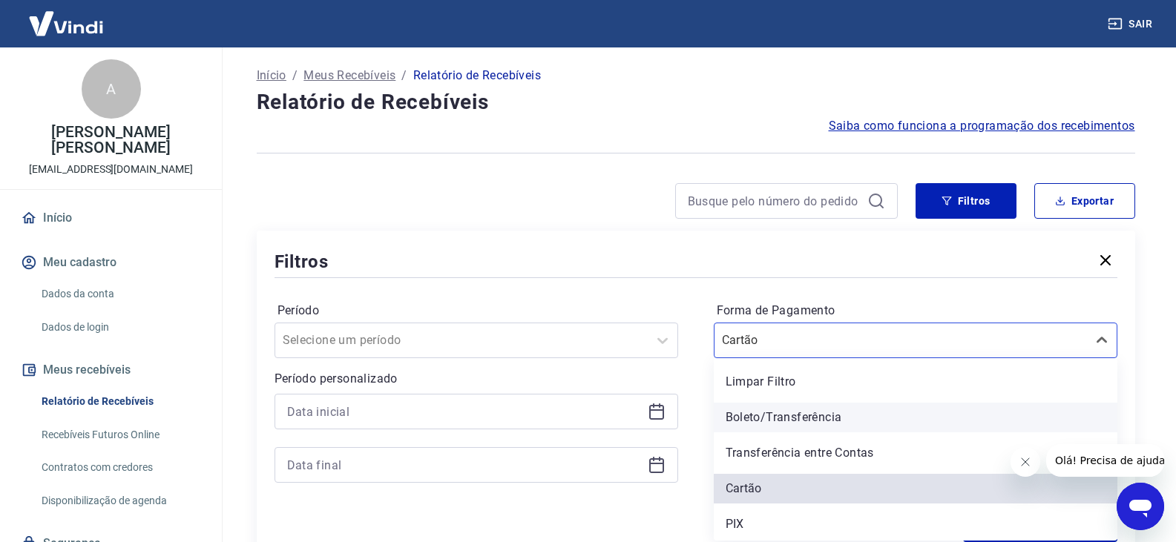
scroll to position [1, 0]
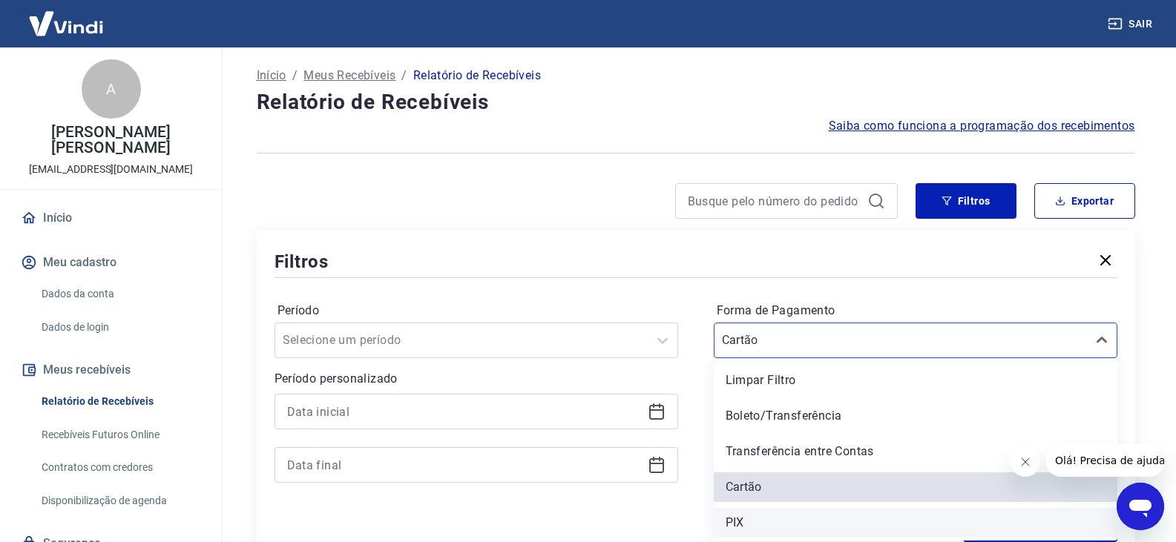
click at [810, 514] on div "PIX" at bounding box center [916, 523] width 404 height 30
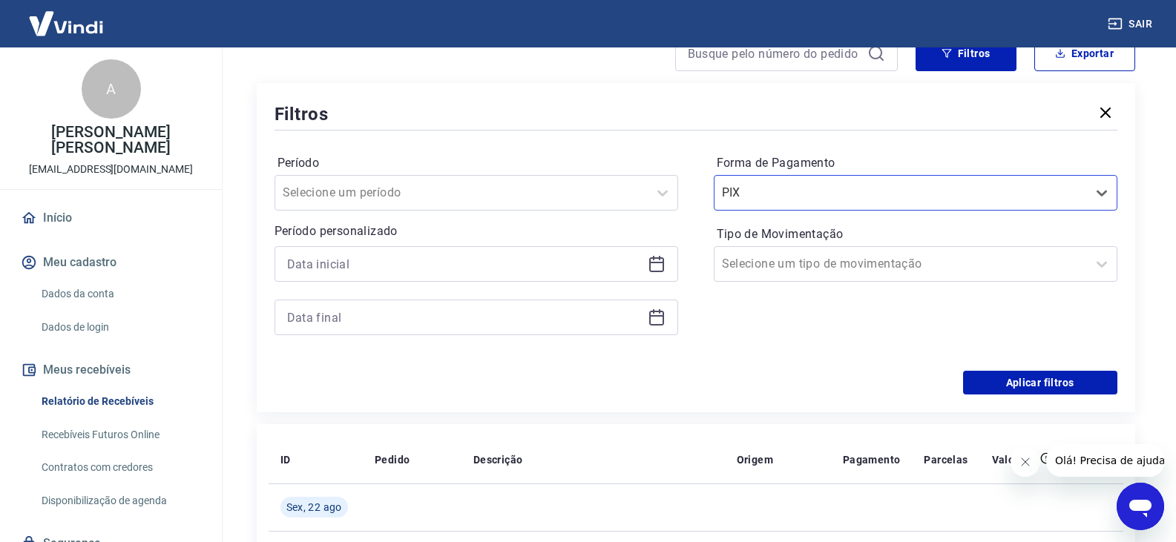
scroll to position [150, 0]
click at [1028, 384] on button "Aplicar filtros" at bounding box center [1040, 382] width 154 height 24
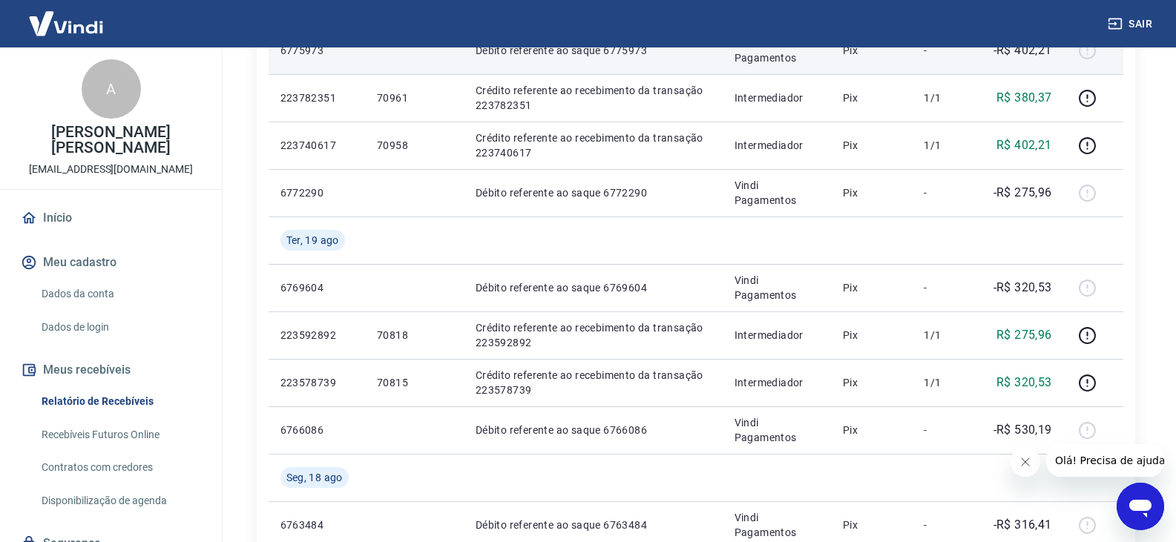
scroll to position [445, 0]
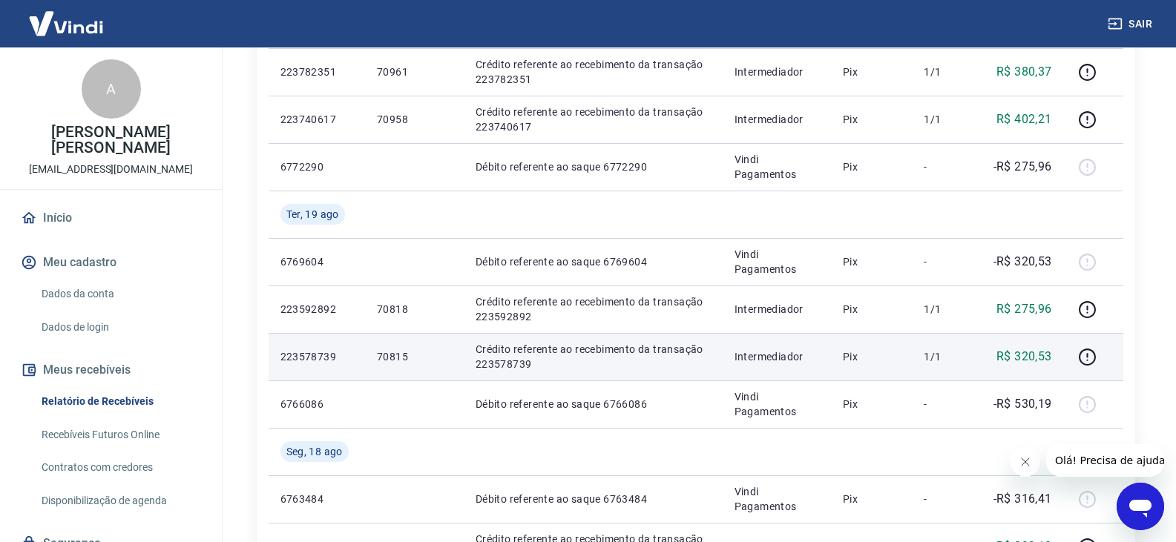
click at [401, 354] on p "70815" at bounding box center [414, 357] width 75 height 15
copy p "70815"
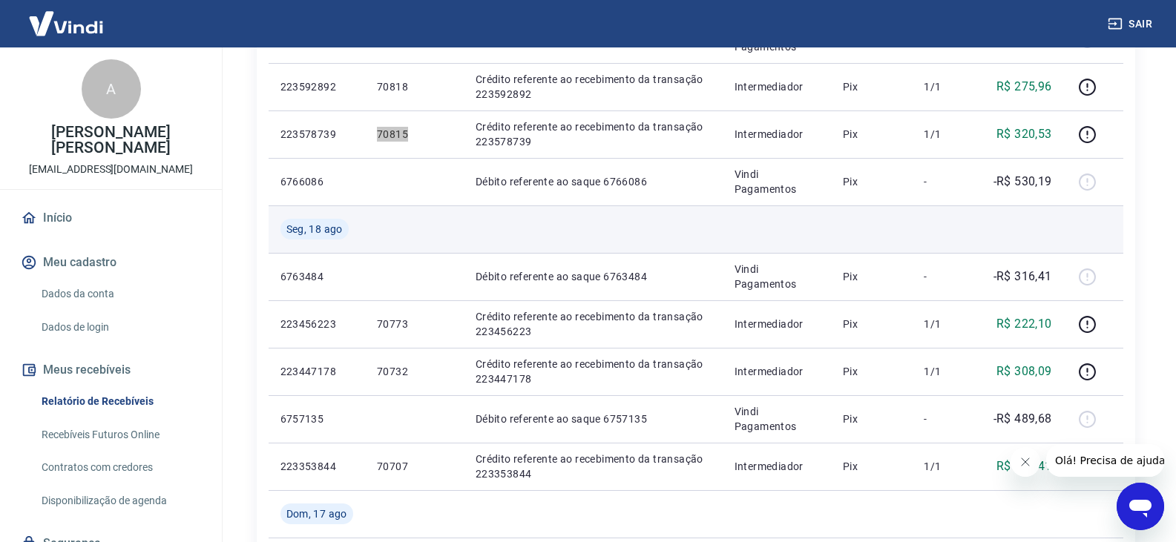
scroll to position [742, 0]
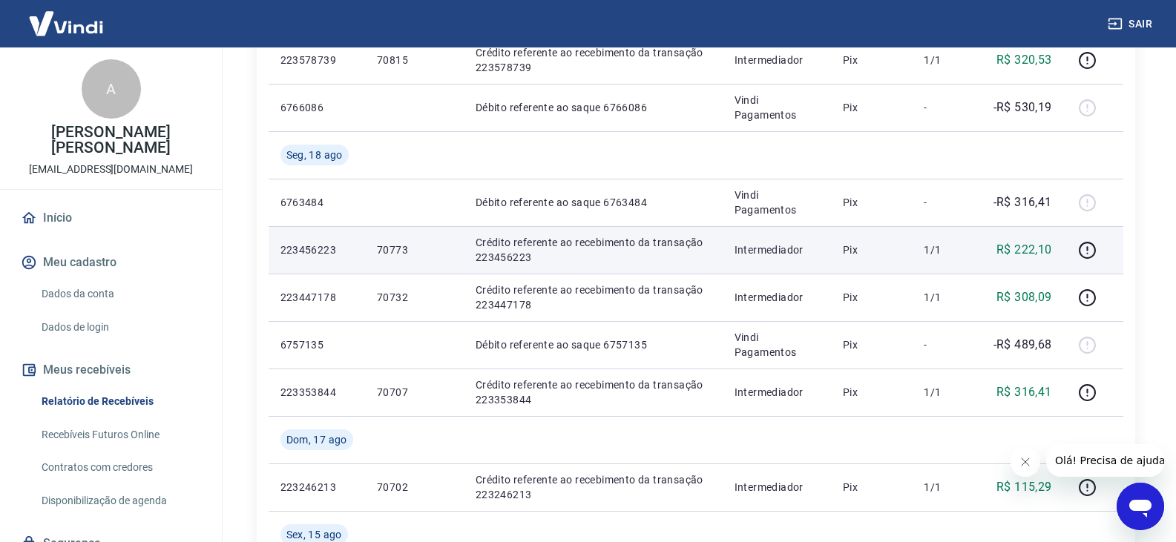
click at [396, 248] on p "70773" at bounding box center [414, 250] width 75 height 15
click at [396, 247] on p "70773" at bounding box center [414, 250] width 75 height 15
copy p "70773"
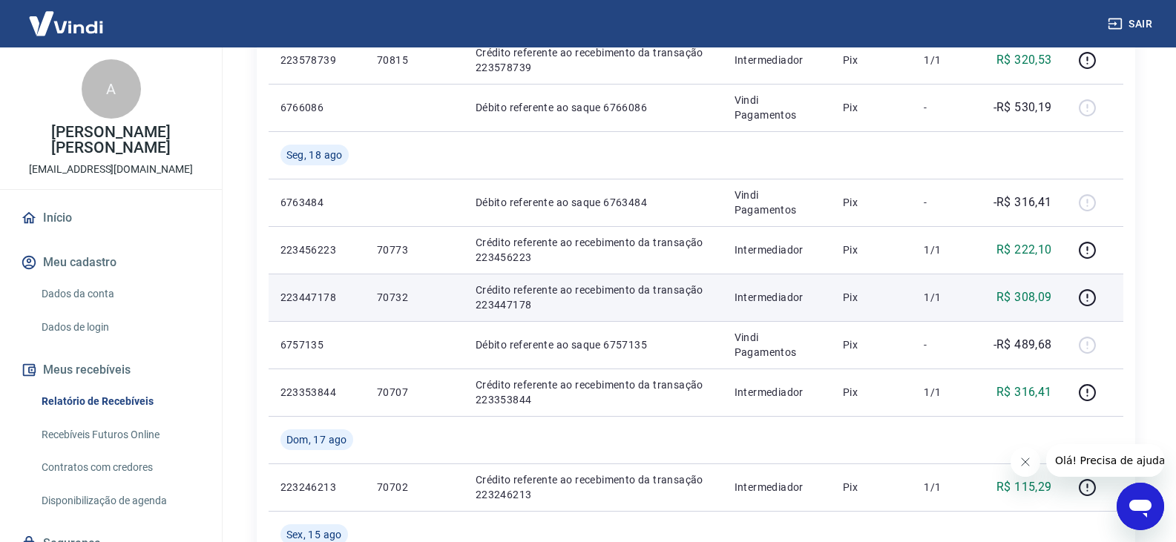
click at [399, 292] on p "70732" at bounding box center [414, 297] width 75 height 15
copy p "70732"
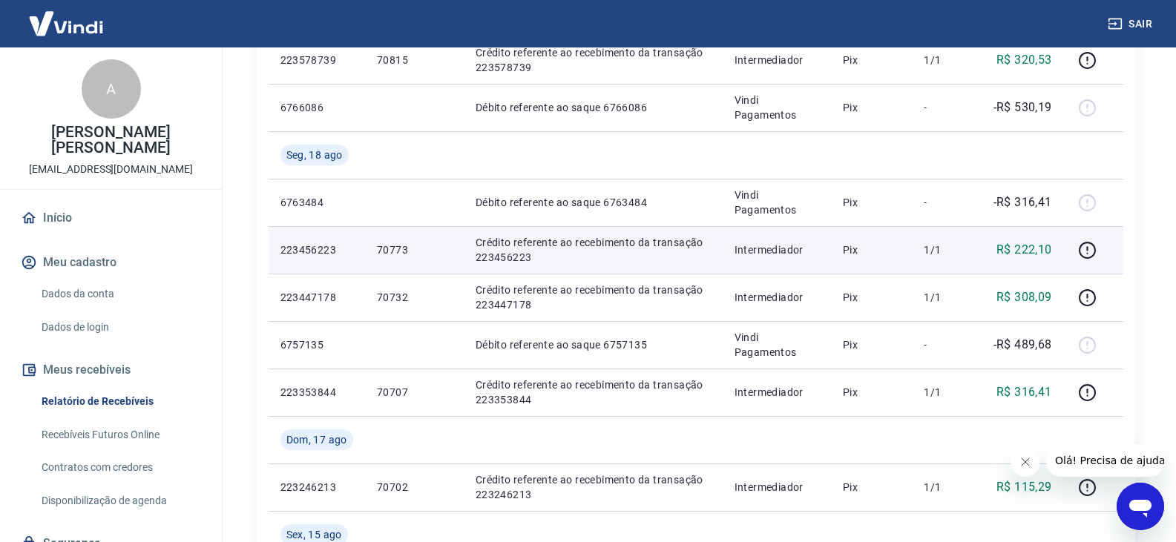
click at [399, 246] on p "70773" at bounding box center [414, 250] width 75 height 15
copy p "70773"
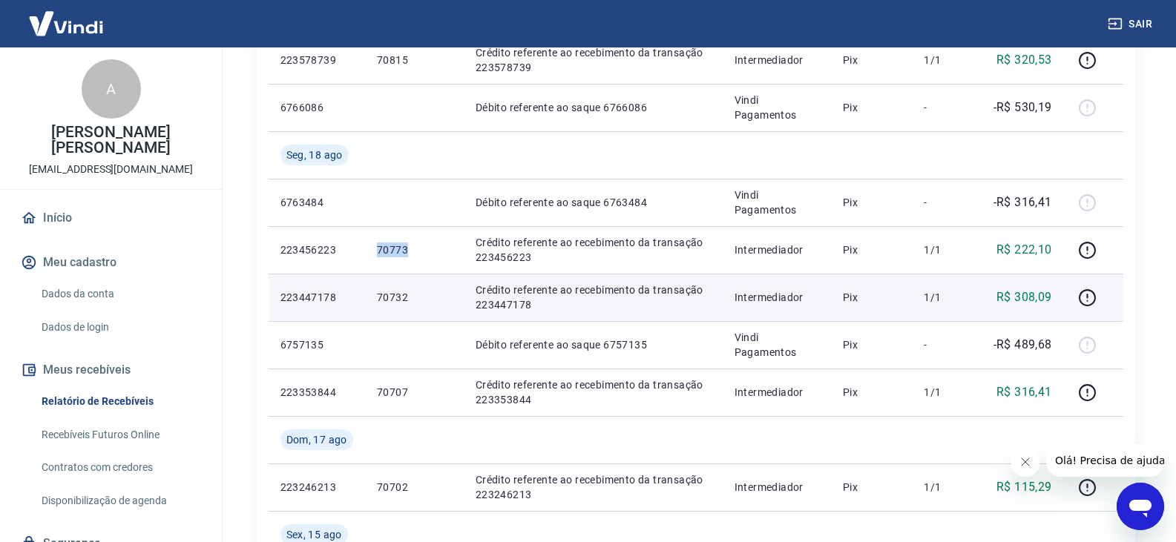
click at [400, 289] on td "70732" at bounding box center [414, 297] width 99 height 47
click at [403, 293] on p "70732" at bounding box center [414, 297] width 75 height 15
copy p "70732"
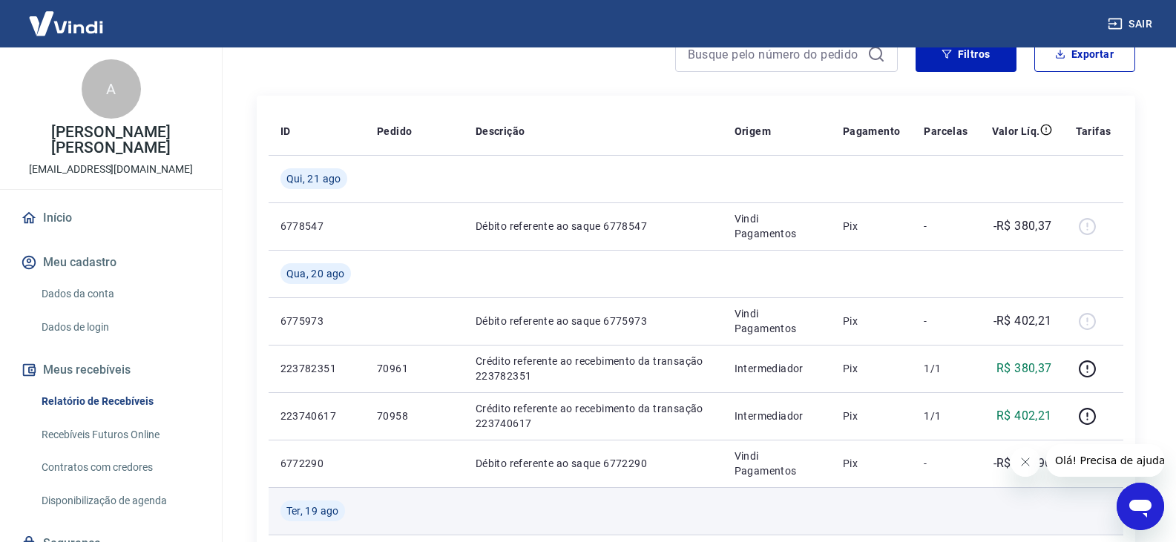
scroll to position [0, 0]
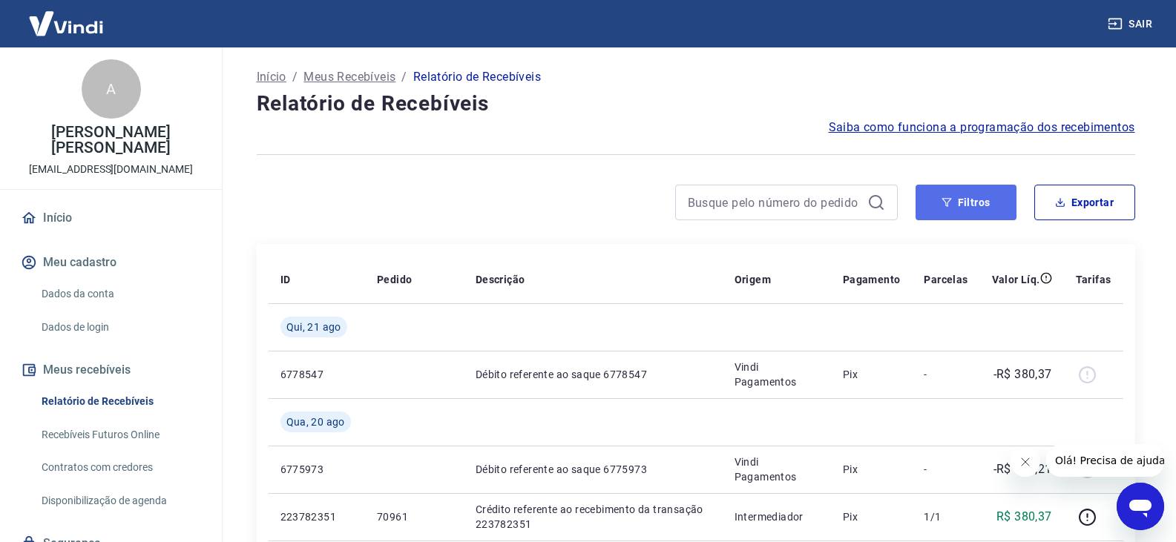
click at [977, 214] on button "Filtros" at bounding box center [966, 203] width 101 height 36
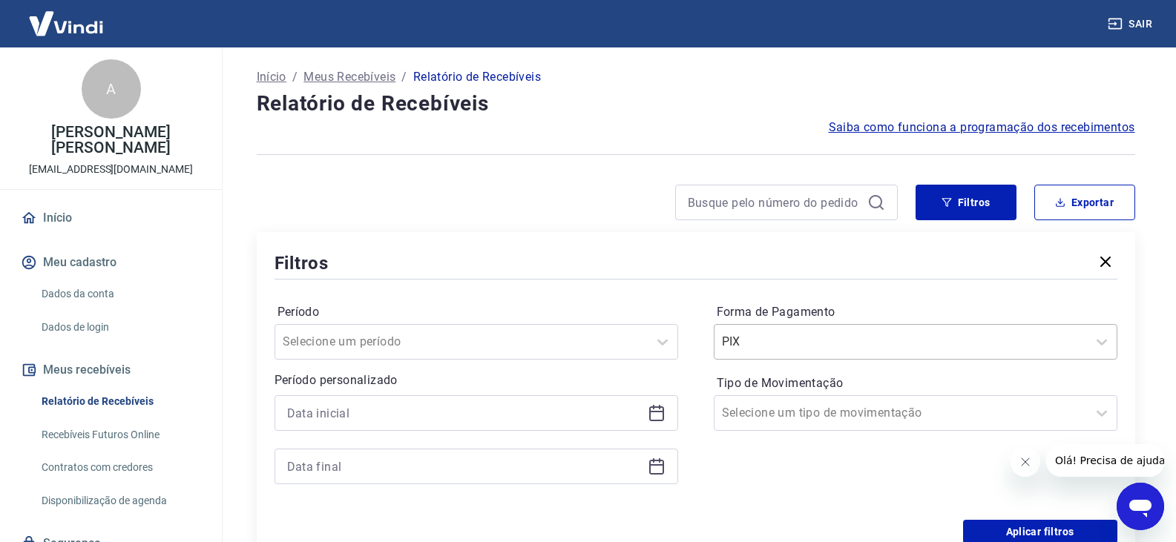
click at [896, 345] on div at bounding box center [901, 342] width 358 height 21
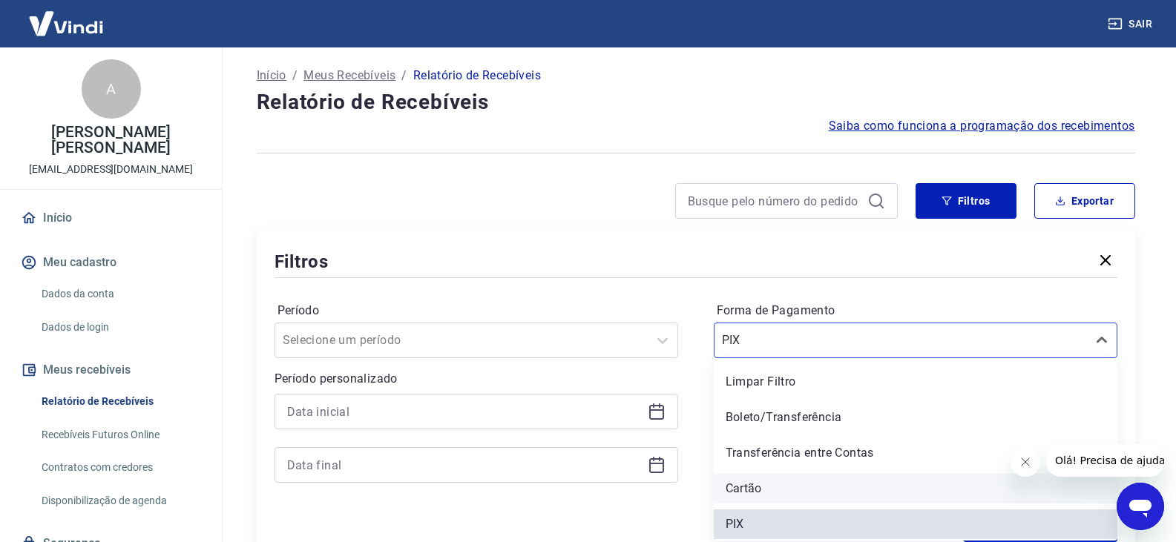
click at [772, 483] on div "Cartão" at bounding box center [916, 489] width 404 height 30
click at [965, 211] on button "Filtros" at bounding box center [966, 201] width 101 height 36
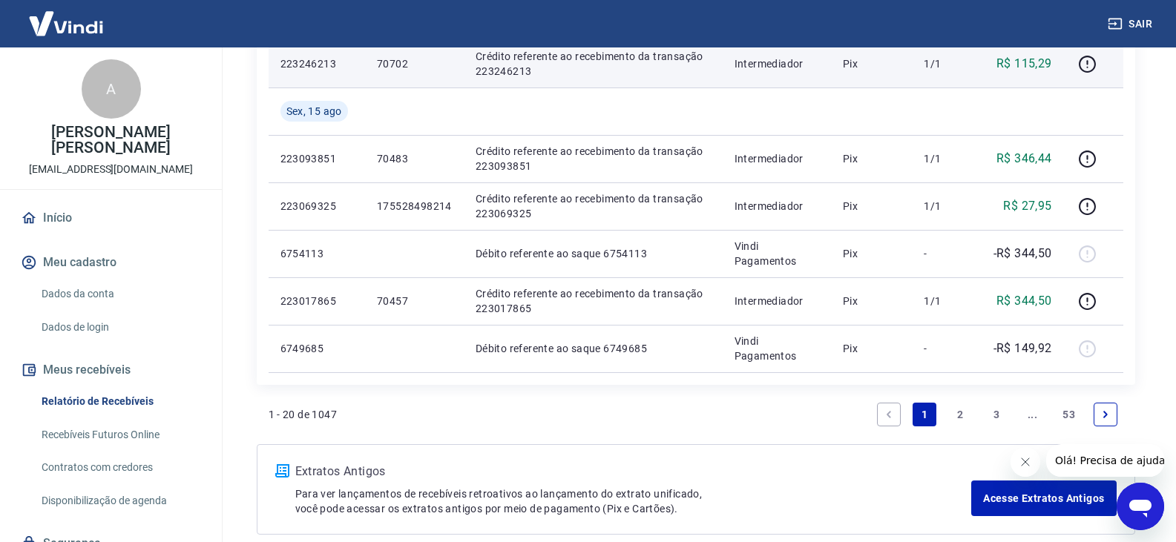
scroll to position [1240, 0]
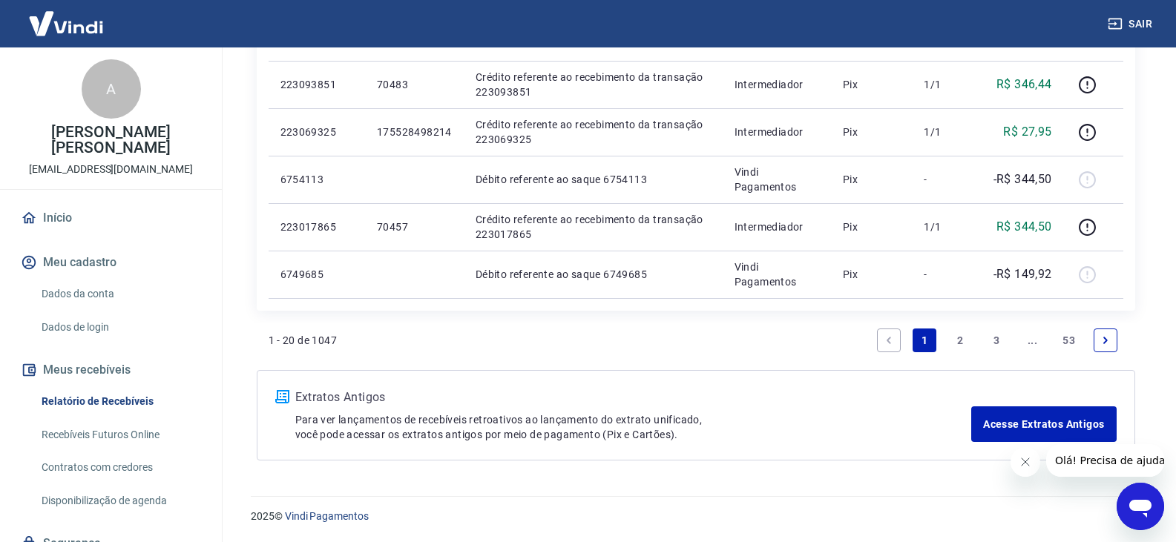
click at [960, 344] on link "2" at bounding box center [961, 341] width 24 height 24
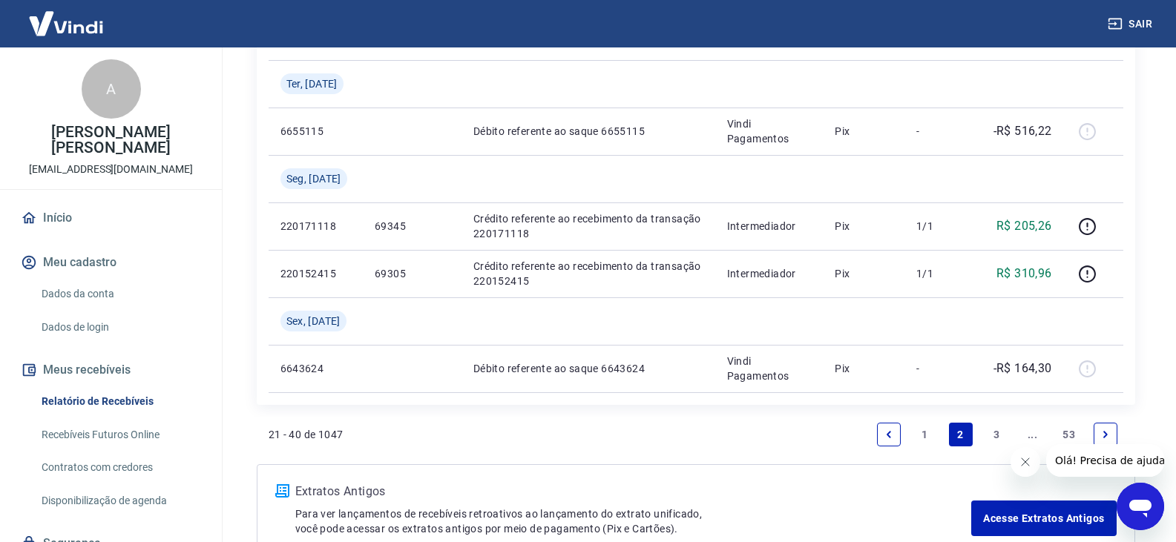
scroll to position [1410, 0]
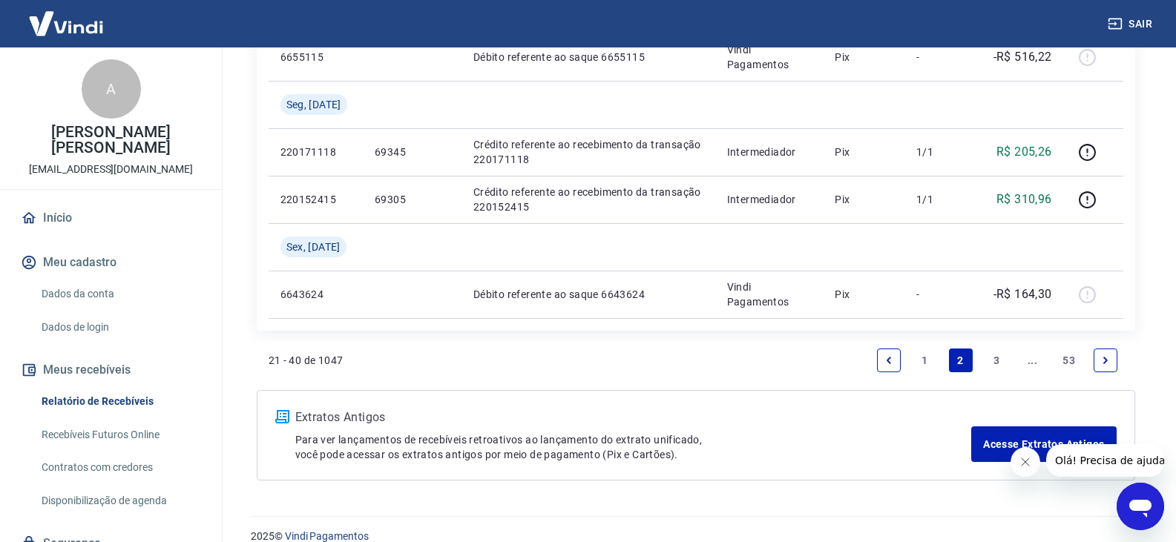
click at [994, 354] on link "3" at bounding box center [997, 361] width 24 height 24
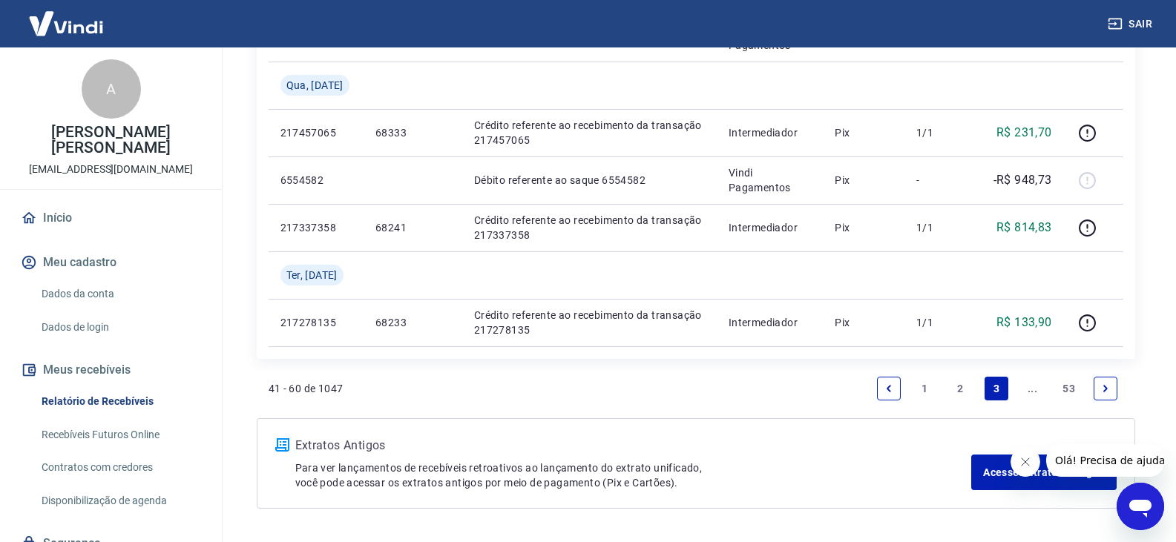
scroll to position [1558, 0]
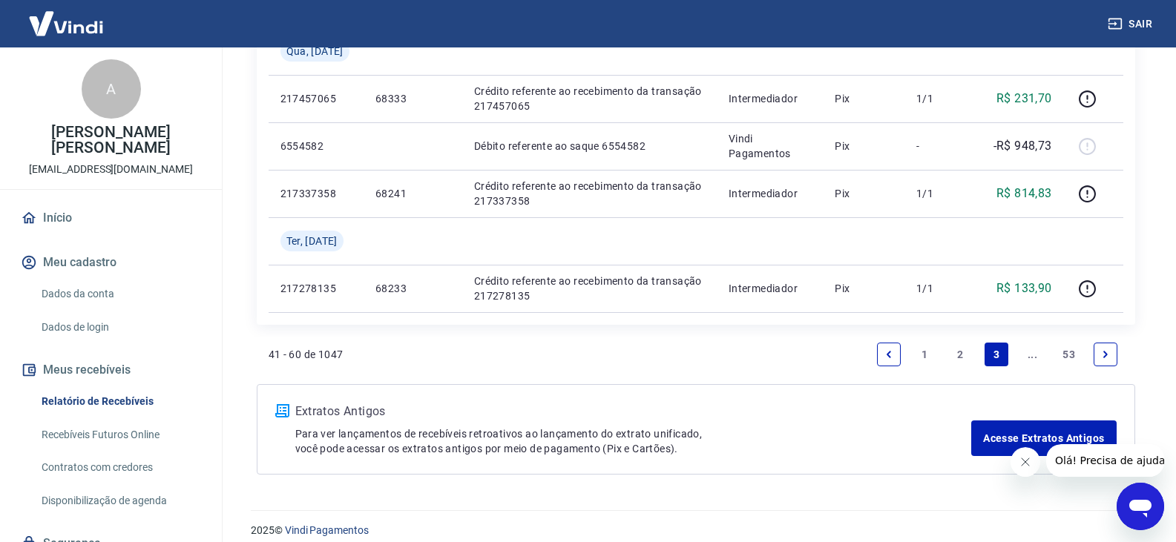
click at [888, 358] on icon "Previous page" at bounding box center [889, 355] width 10 height 10
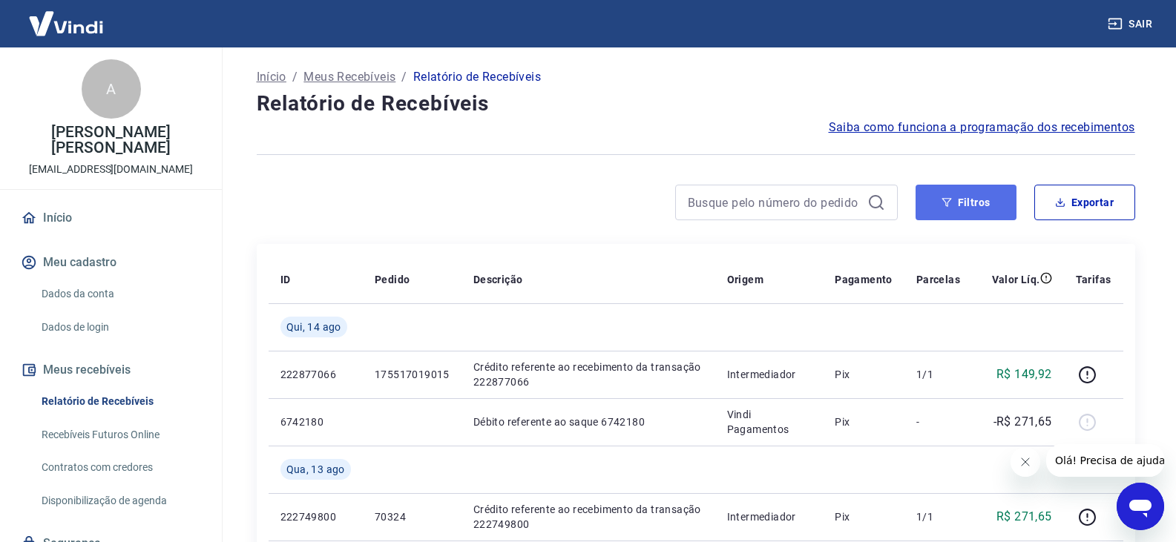
click at [960, 193] on button "Filtros" at bounding box center [966, 203] width 101 height 36
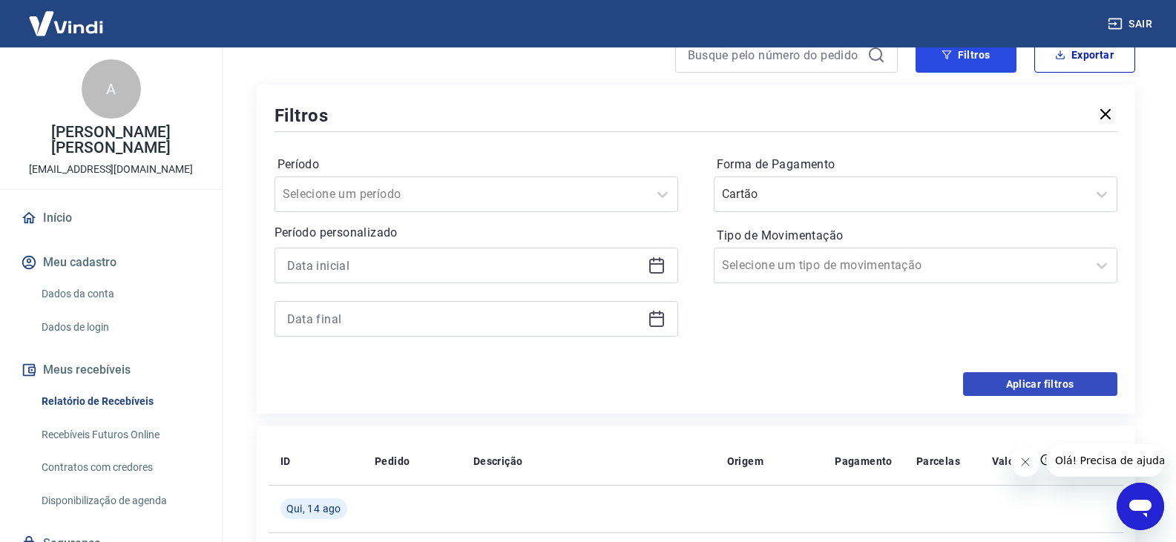
scroll to position [148, 0]
click at [1057, 381] on button "Aplicar filtros" at bounding box center [1040, 384] width 154 height 24
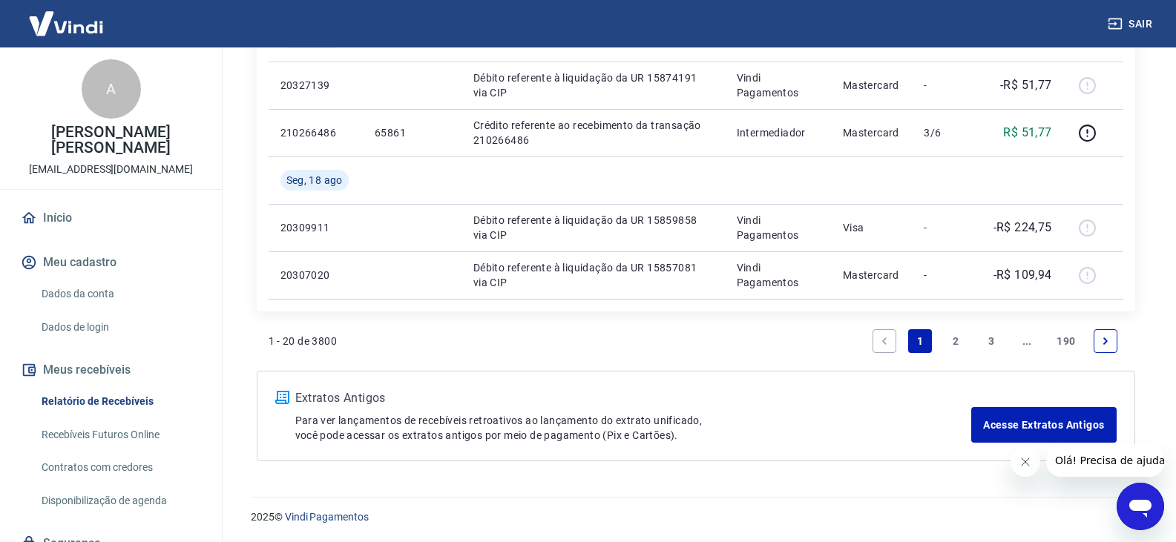
scroll to position [1193, 0]
click at [940, 345] on li "2" at bounding box center [956, 341] width 36 height 36
click at [948, 343] on link "2" at bounding box center [956, 341] width 24 height 24
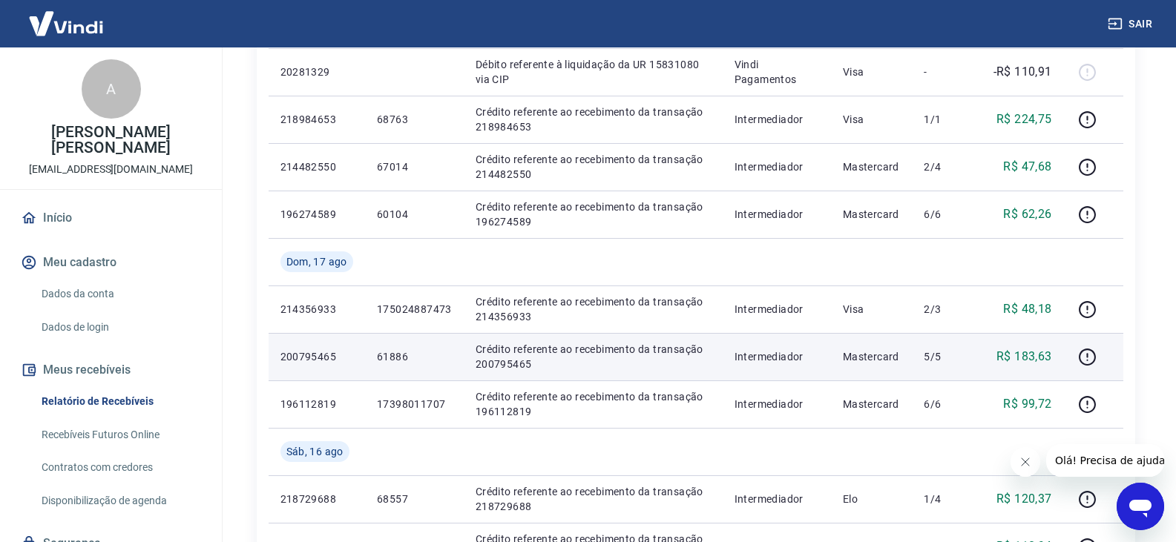
scroll to position [519, 0]
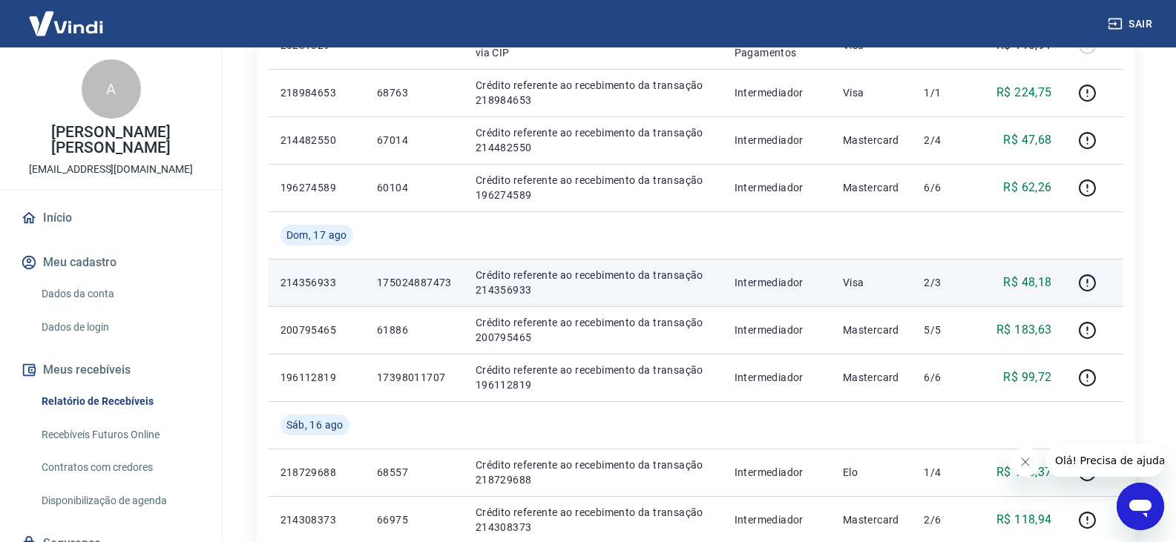
click at [314, 282] on p "214356933" at bounding box center [317, 282] width 73 height 15
copy p "214356933"
